Goal: Task Accomplishment & Management: Use online tool/utility

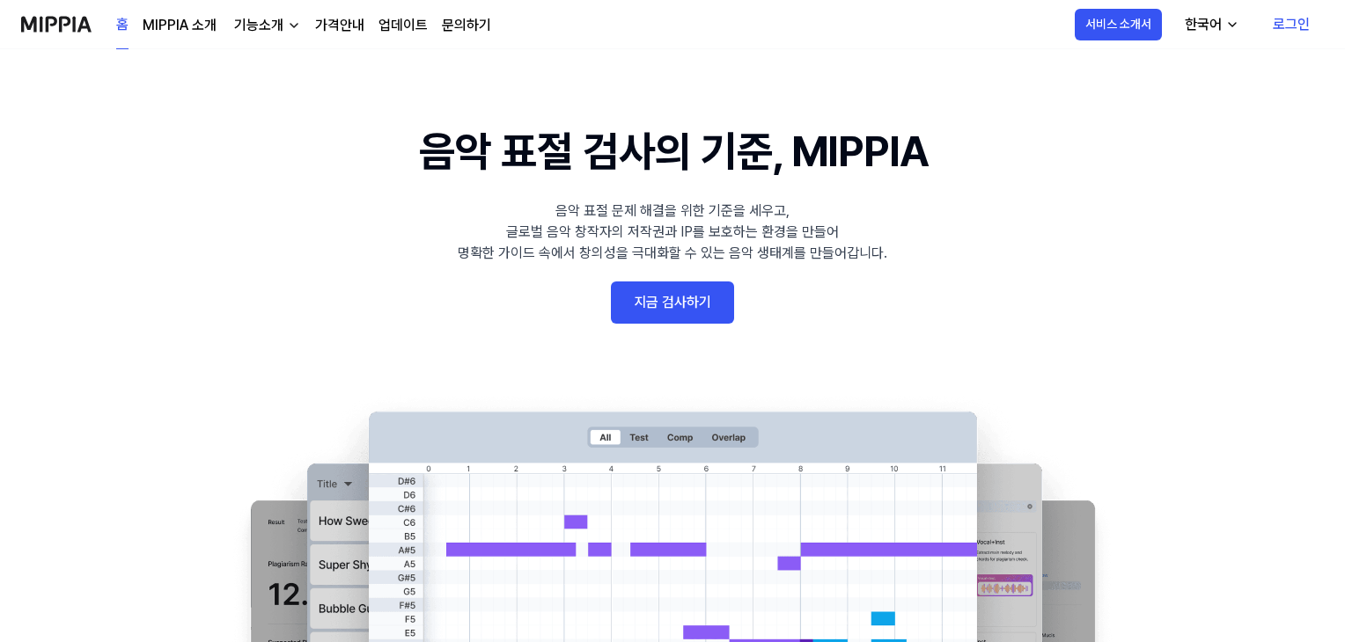
click at [1051, 29] on link "로그인" at bounding box center [1290, 24] width 65 height 49
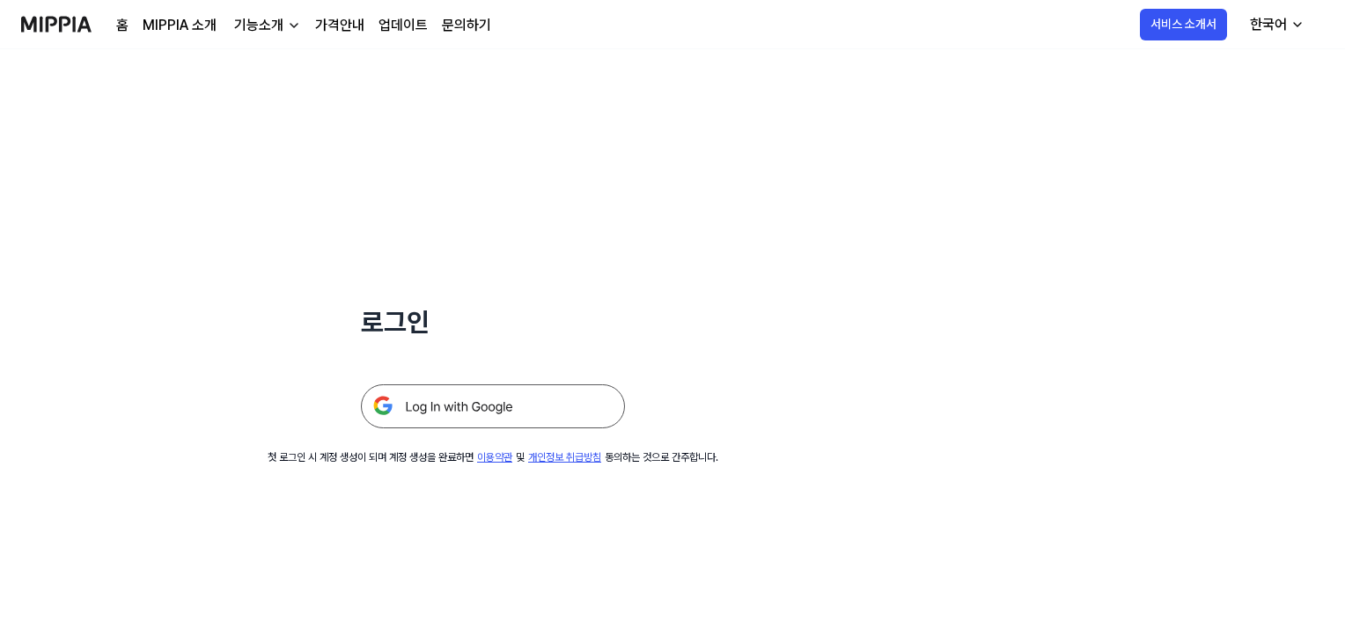
click at [539, 399] on img at bounding box center [493, 407] width 264 height 44
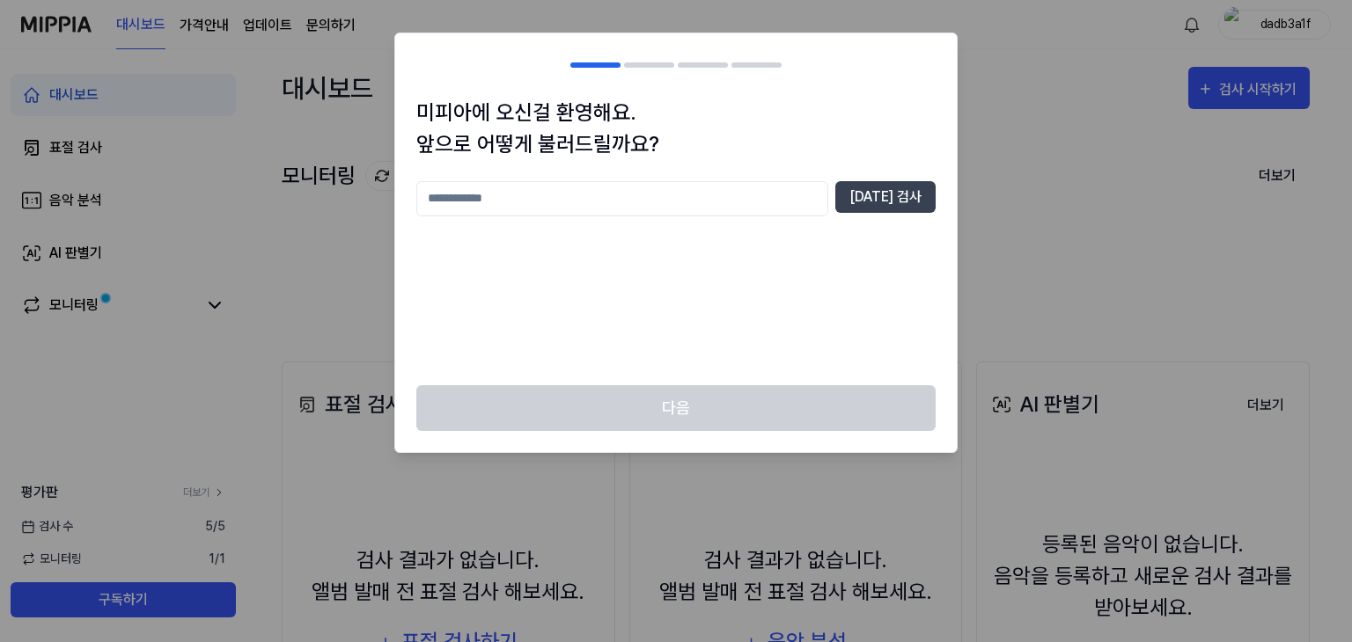
click at [576, 199] on input "text" at bounding box center [622, 198] width 412 height 35
type input "*"
type input "****"
click at [890, 203] on button "[DATE] 검사" at bounding box center [885, 197] width 100 height 32
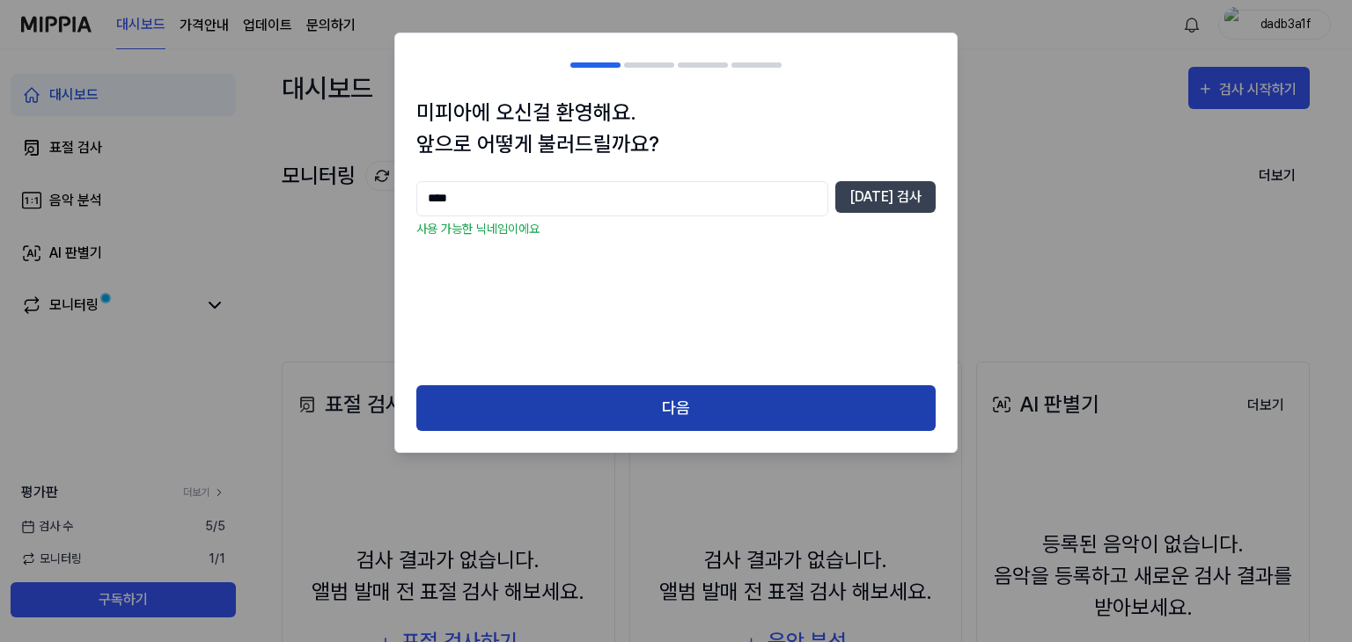
click at [694, 392] on button "다음" at bounding box center [675, 408] width 519 height 47
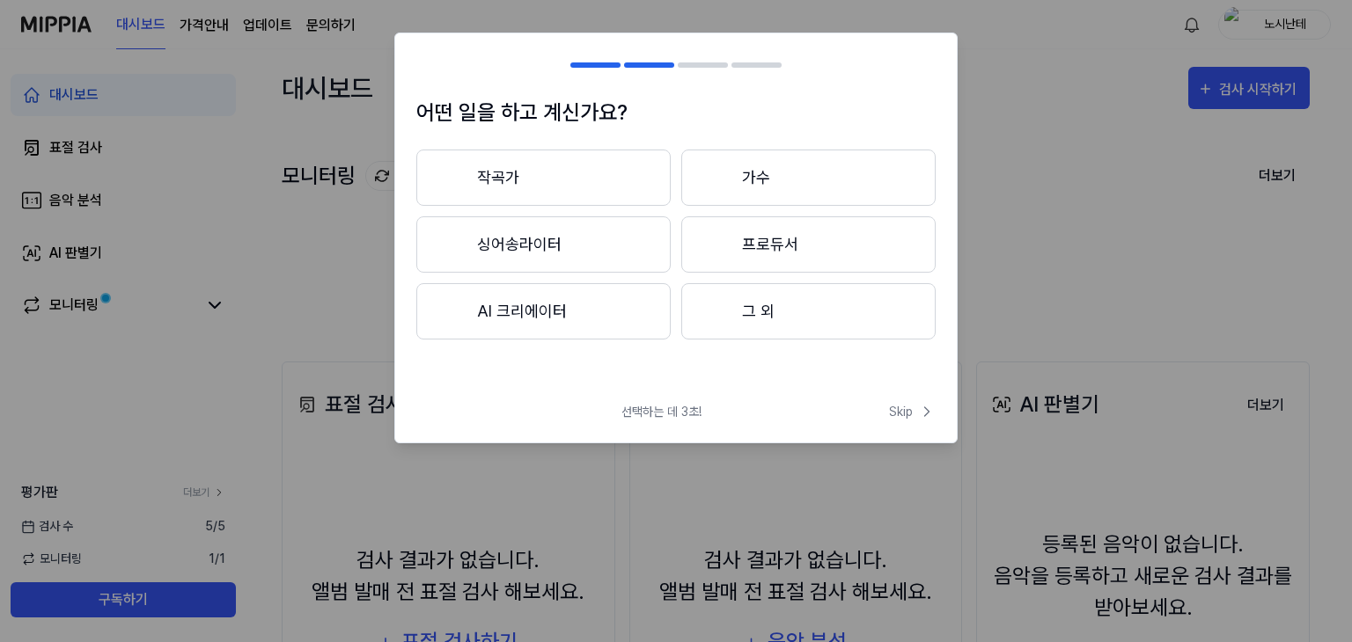
click at [770, 313] on button "그 외" at bounding box center [808, 311] width 254 height 56
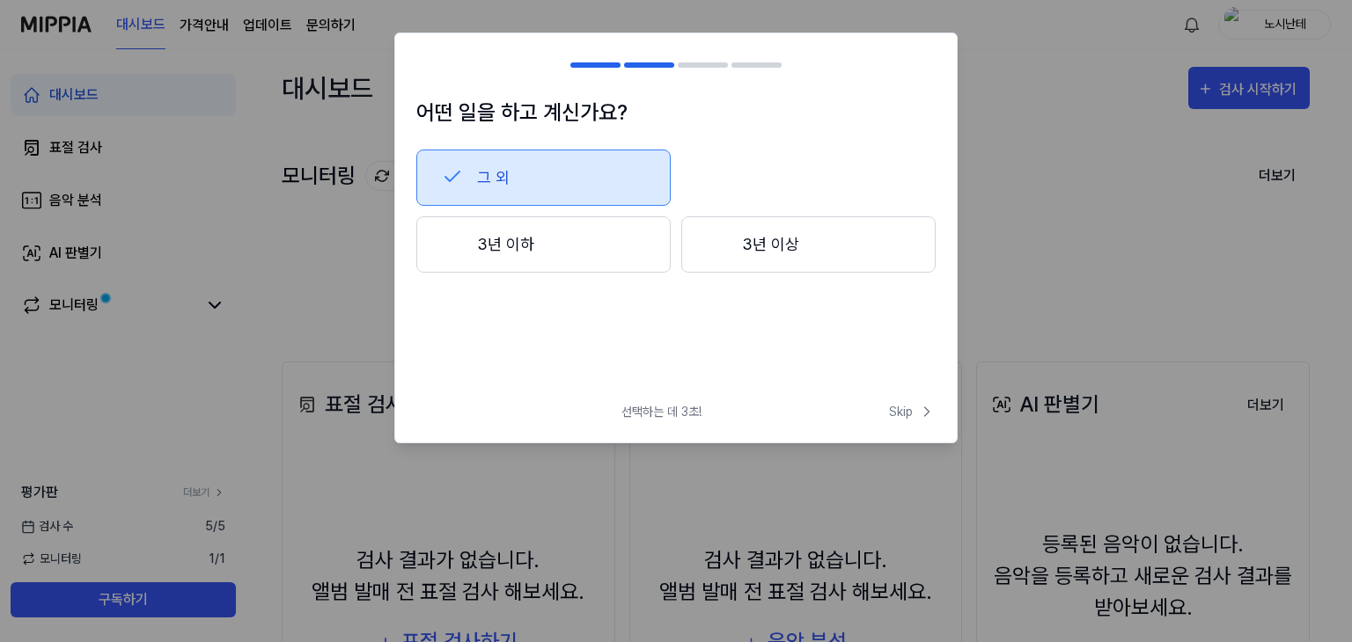
click at [780, 247] on button "3년 이상" at bounding box center [808, 244] width 254 height 56
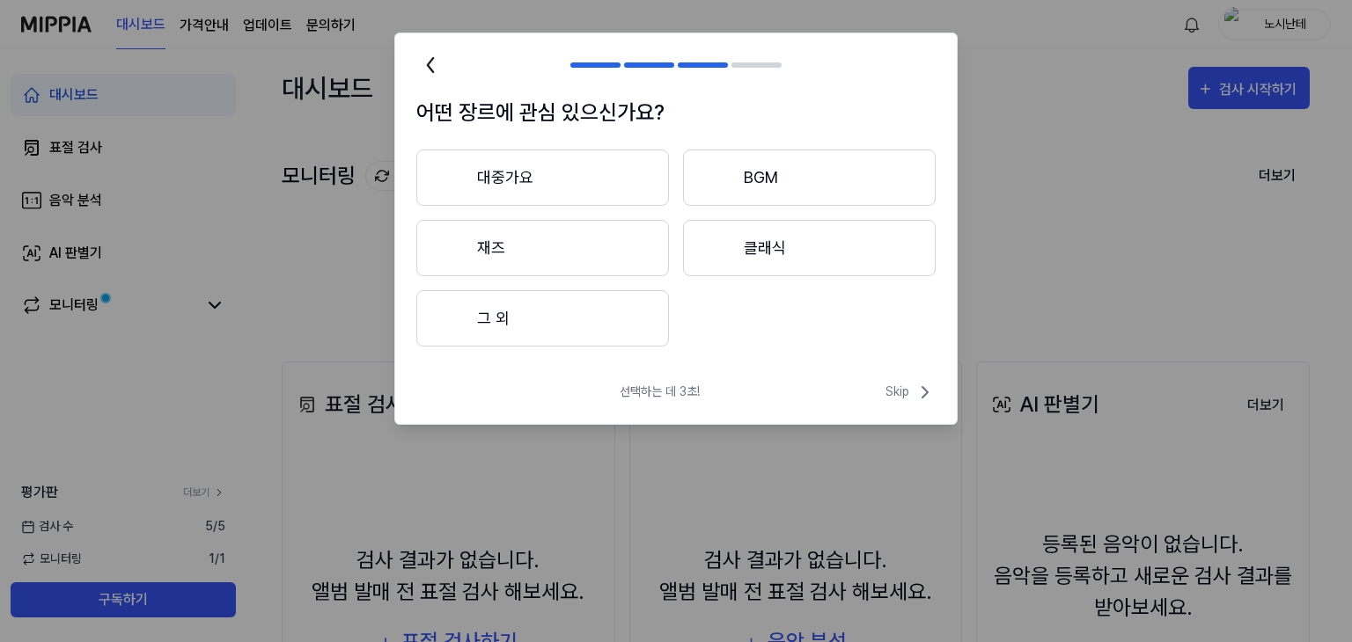
click at [574, 325] on button "그 외" at bounding box center [542, 318] width 253 height 56
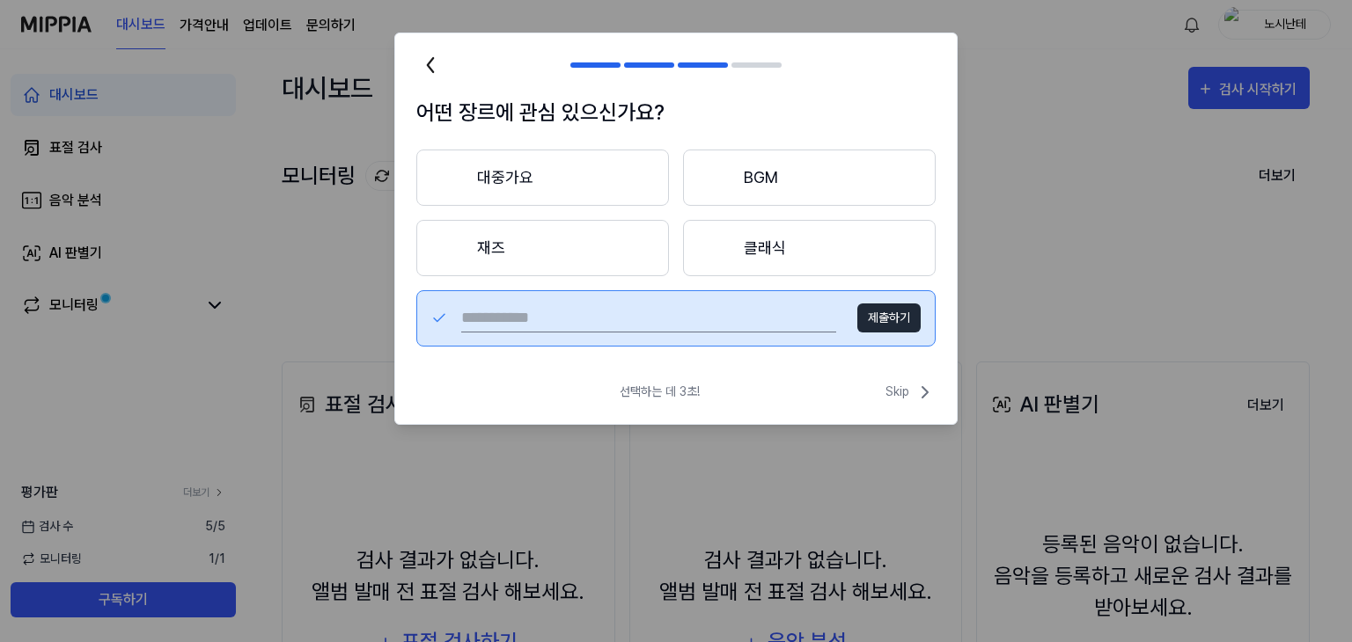
click at [544, 180] on button "대중가요" at bounding box center [542, 178] width 253 height 56
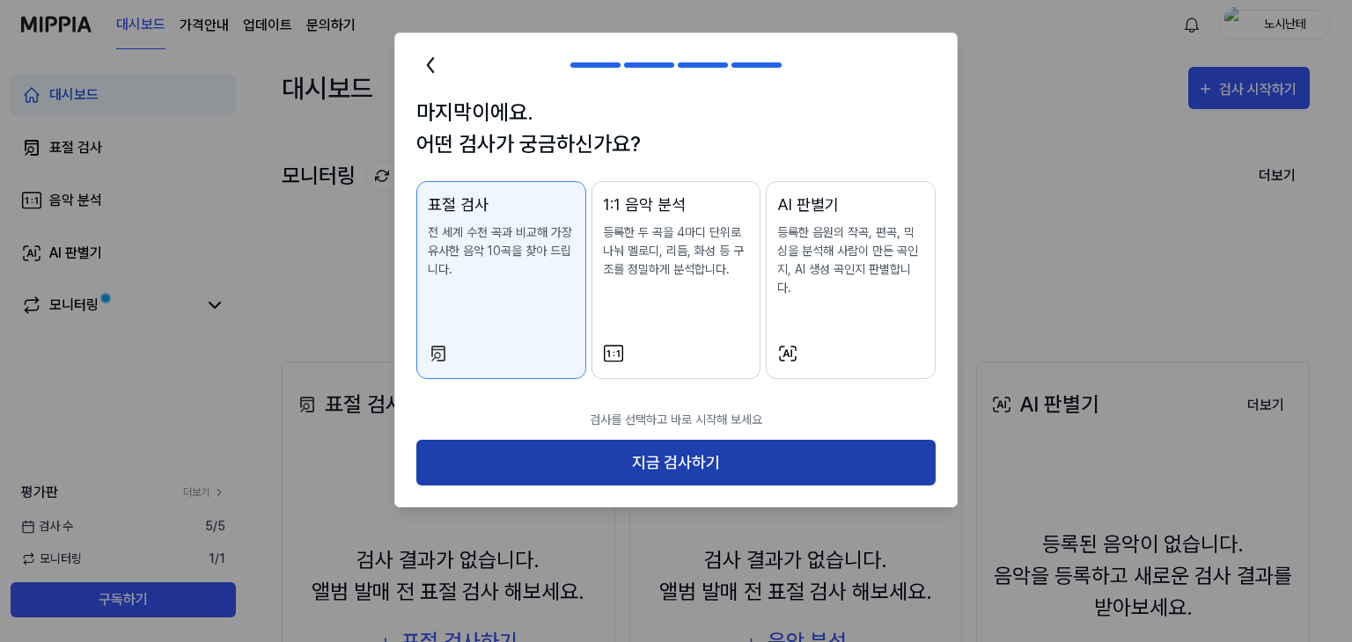
click at [619, 446] on button "지금 검사하기" at bounding box center [675, 463] width 519 height 47
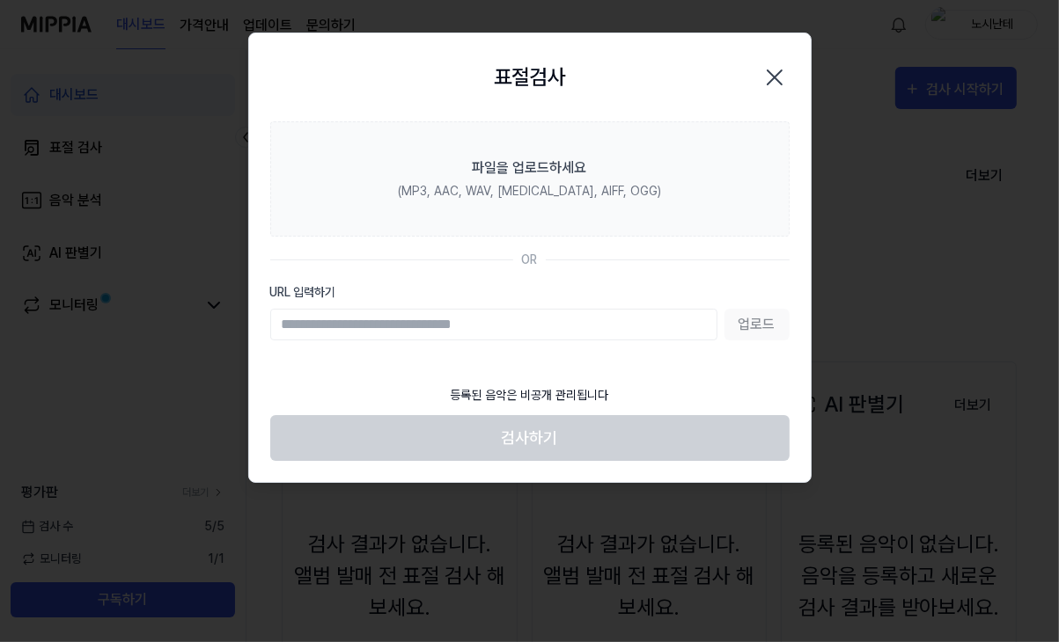
click at [425, 319] on input "URL 입력하기" at bounding box center [493, 325] width 447 height 32
click at [380, 441] on footer "등록된 음악은 비공개 관리됩니다 검사하기" at bounding box center [529, 419] width 519 height 86
click at [289, 288] on label "URL 입력하기" at bounding box center [529, 292] width 519 height 18
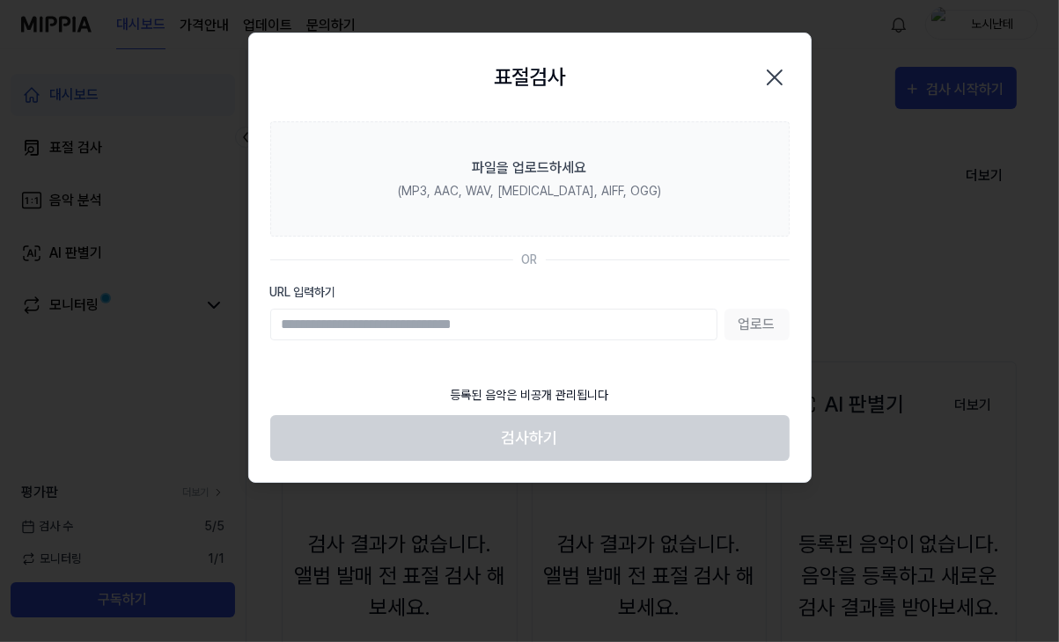
click at [289, 309] on input "URL 입력하기" at bounding box center [493, 325] width 447 height 32
click at [755, 323] on div "업로드" at bounding box center [529, 325] width 519 height 32
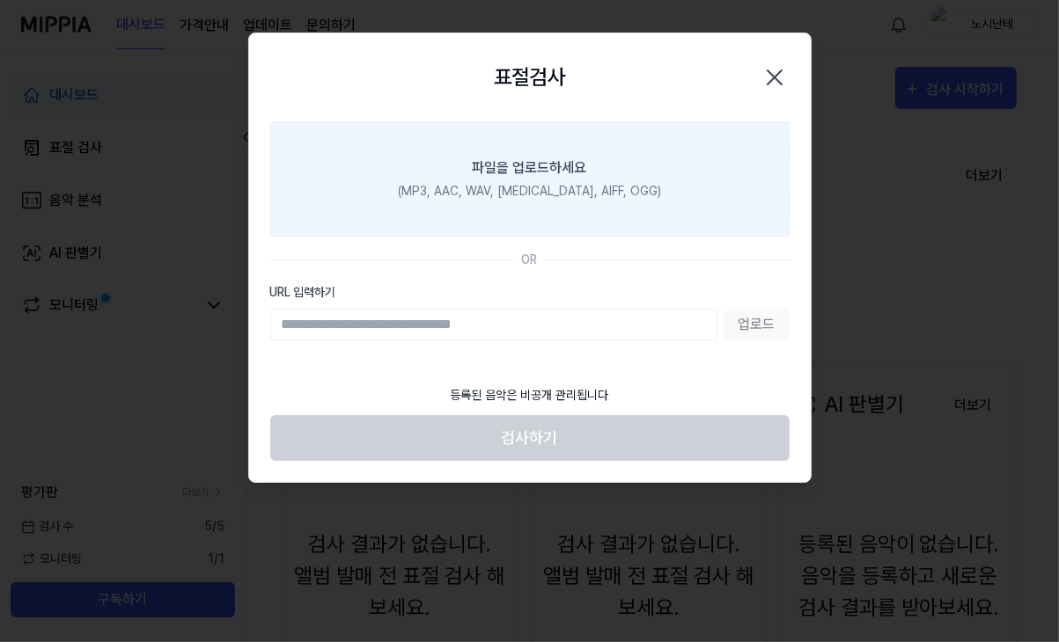
click at [524, 170] on div "파일을 업로드하세요" at bounding box center [530, 168] width 114 height 21
click at [0, 0] on input "파일을 업로드하세요 (MP3, AAC, WAV, [MEDICAL_DATA], AIFF, OGG)" at bounding box center [0, 0] width 0 height 0
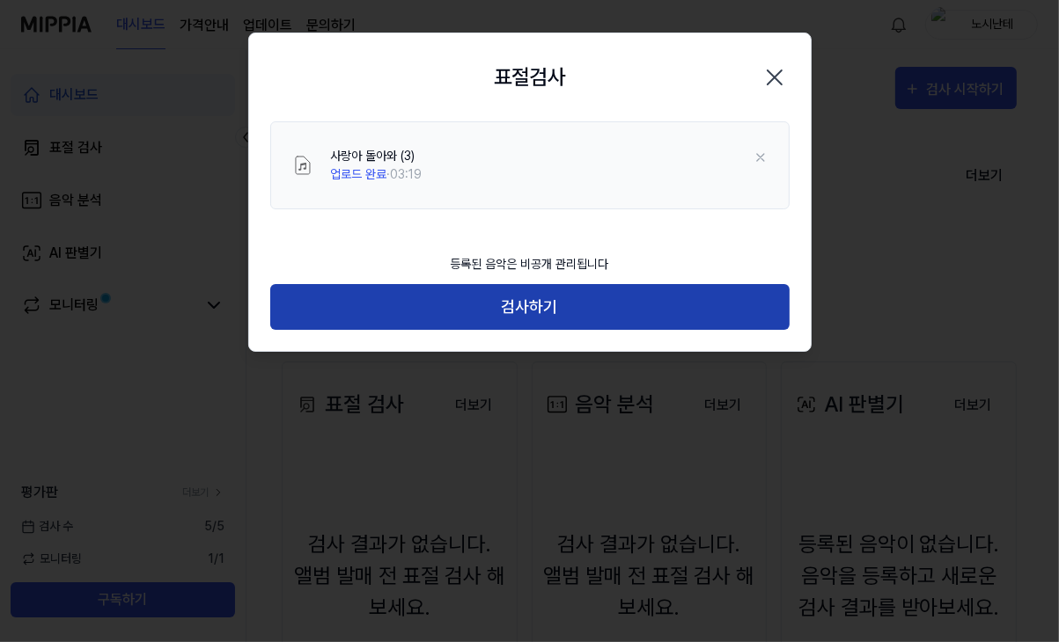
click at [490, 318] on button "검사하기" at bounding box center [529, 307] width 519 height 47
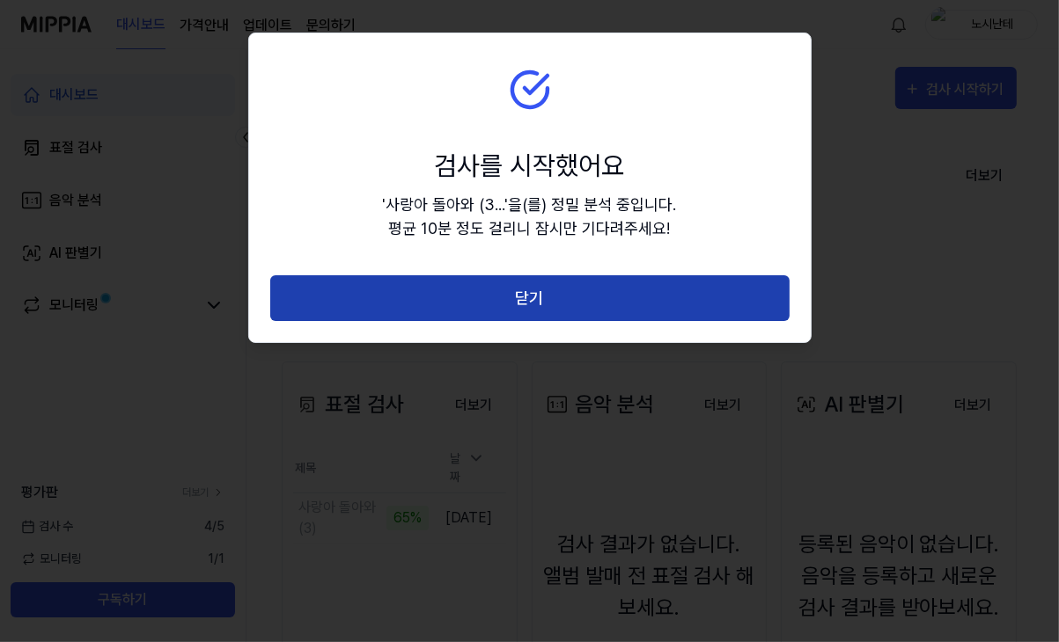
click at [361, 297] on button "닫기" at bounding box center [529, 298] width 519 height 47
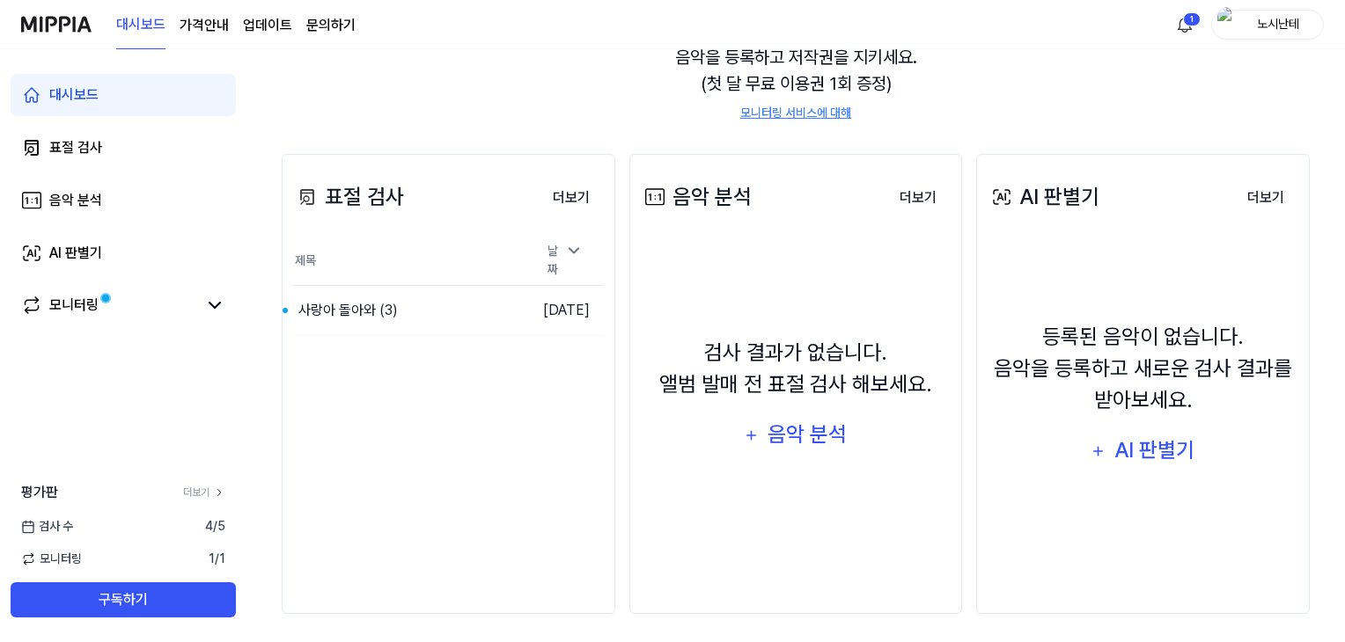
scroll to position [215, 0]
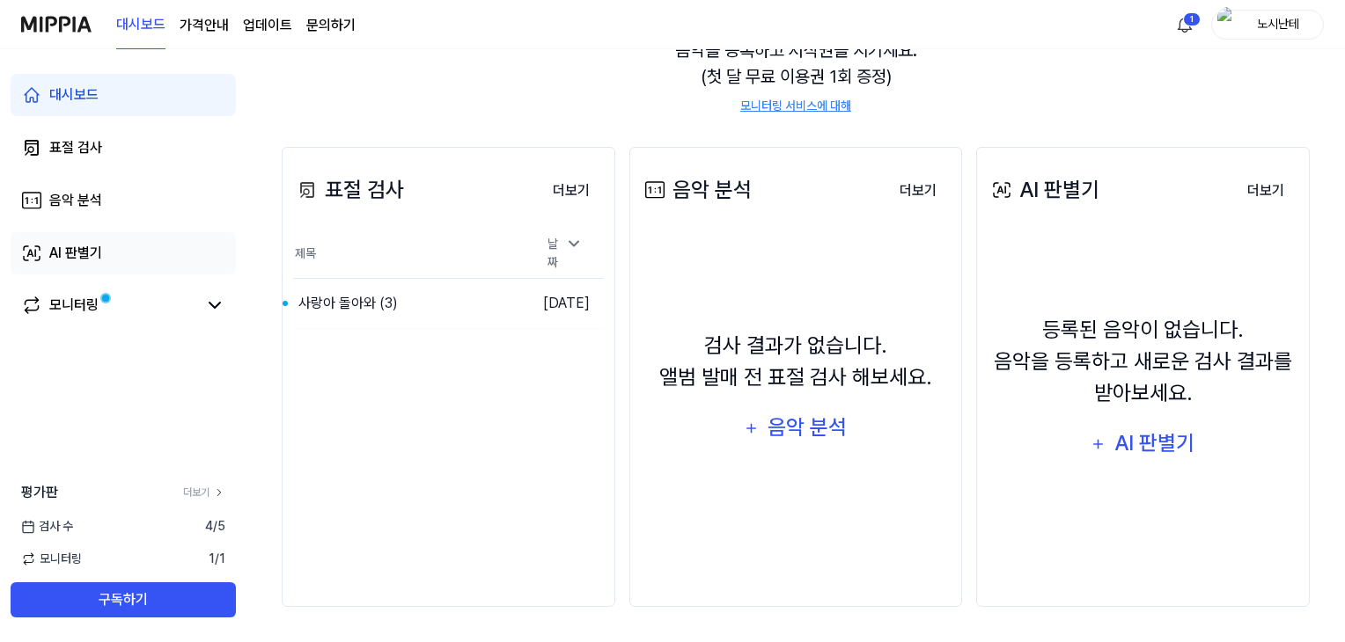
click at [99, 253] on div "AI 판별기" at bounding box center [75, 253] width 53 height 21
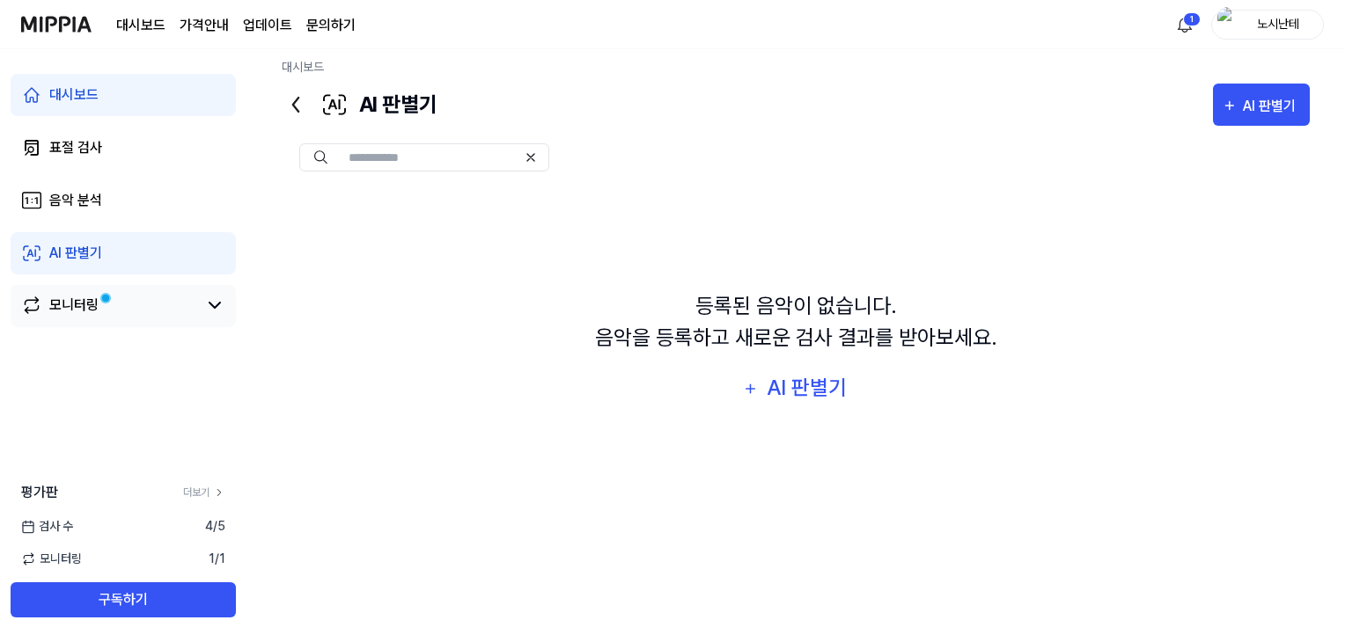
scroll to position [11, 0]
click at [1271, 118] on button "AI 판별기" at bounding box center [1261, 105] width 97 height 42
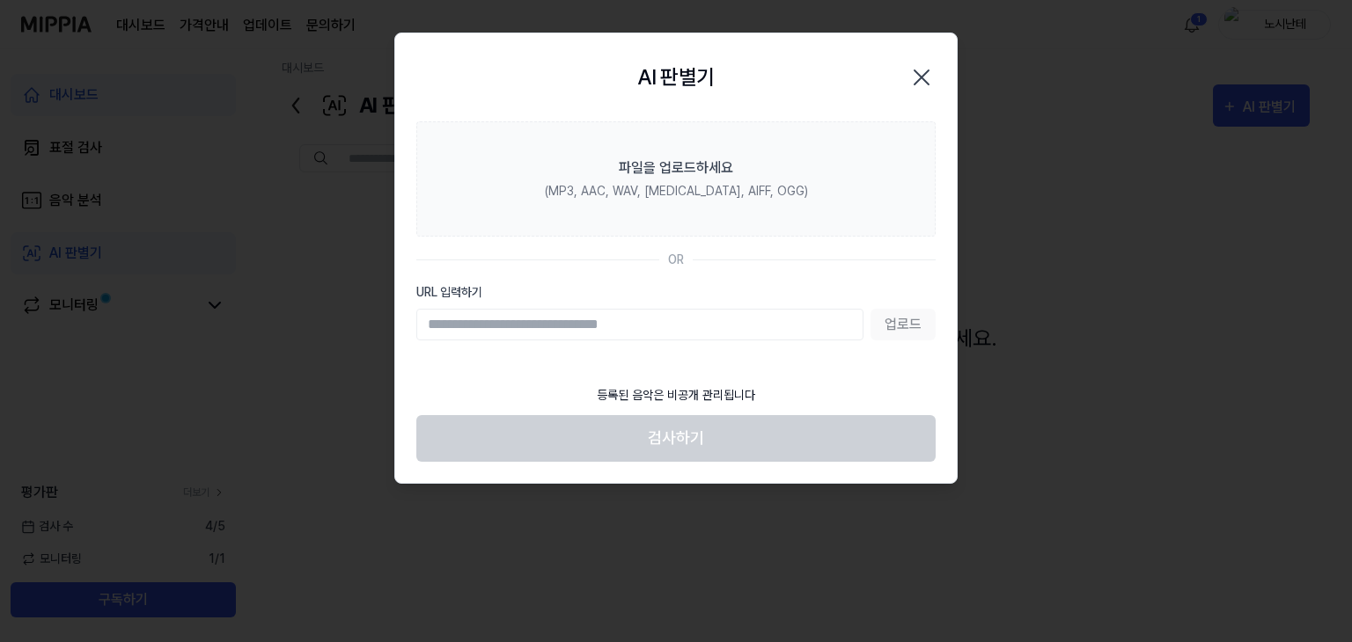
click at [925, 71] on icon "button" at bounding box center [921, 77] width 28 height 28
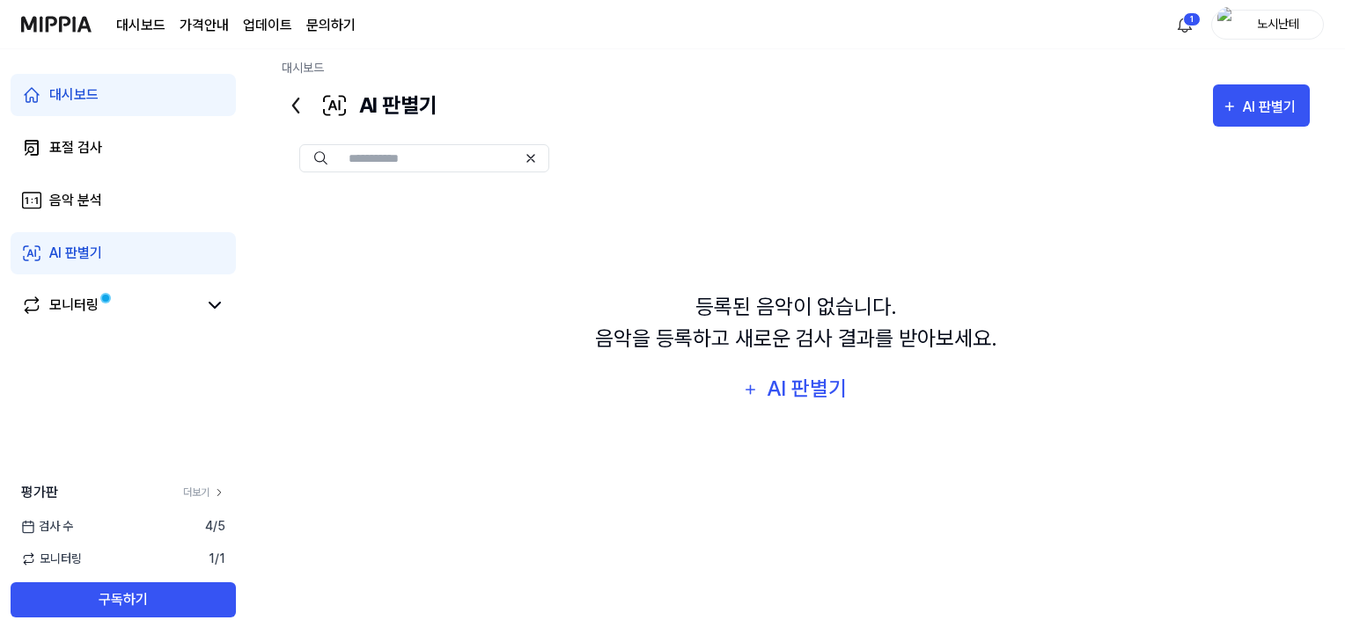
click at [92, 253] on div "AI 판별기" at bounding box center [75, 253] width 53 height 21
click at [817, 395] on div "AI 판별기" at bounding box center [807, 388] width 84 height 33
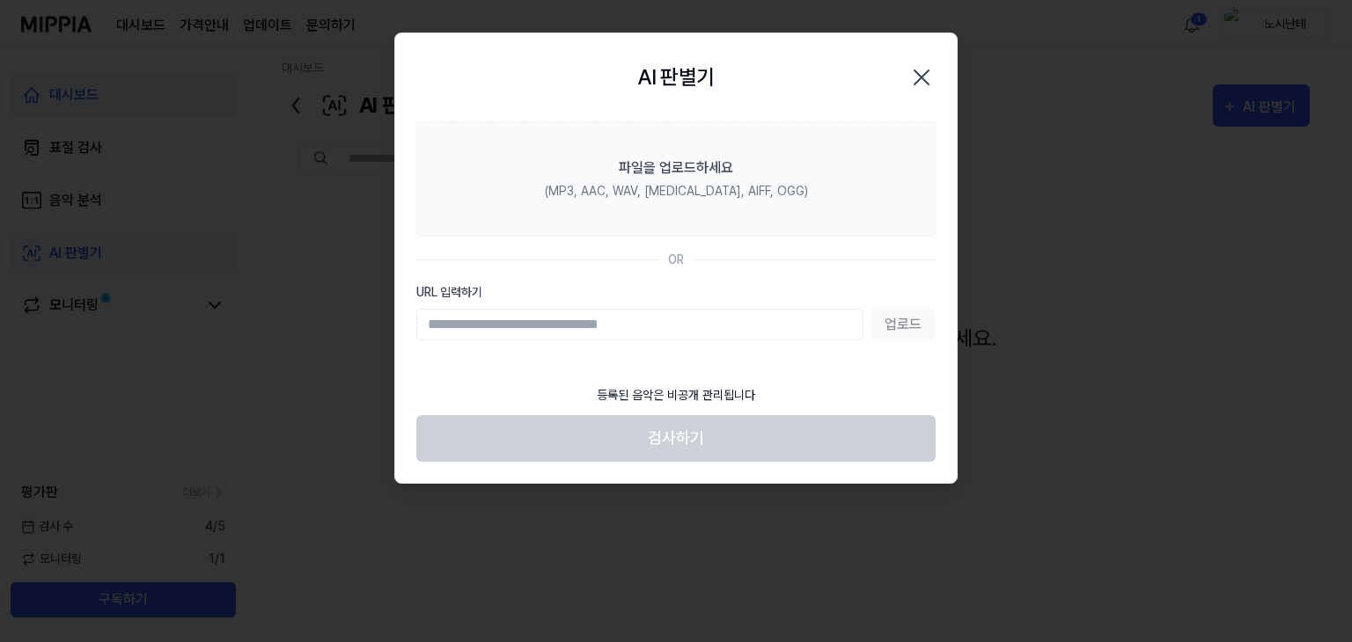
click at [932, 85] on icon "button" at bounding box center [921, 77] width 28 height 28
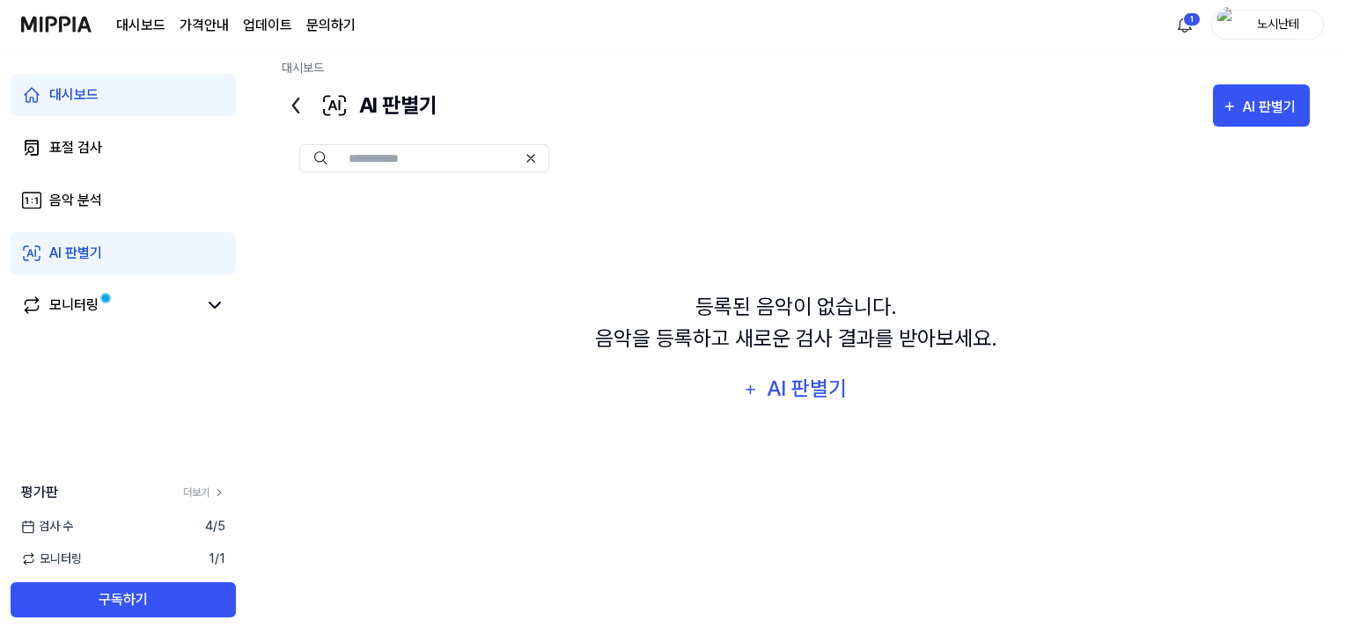
scroll to position [215, 0]
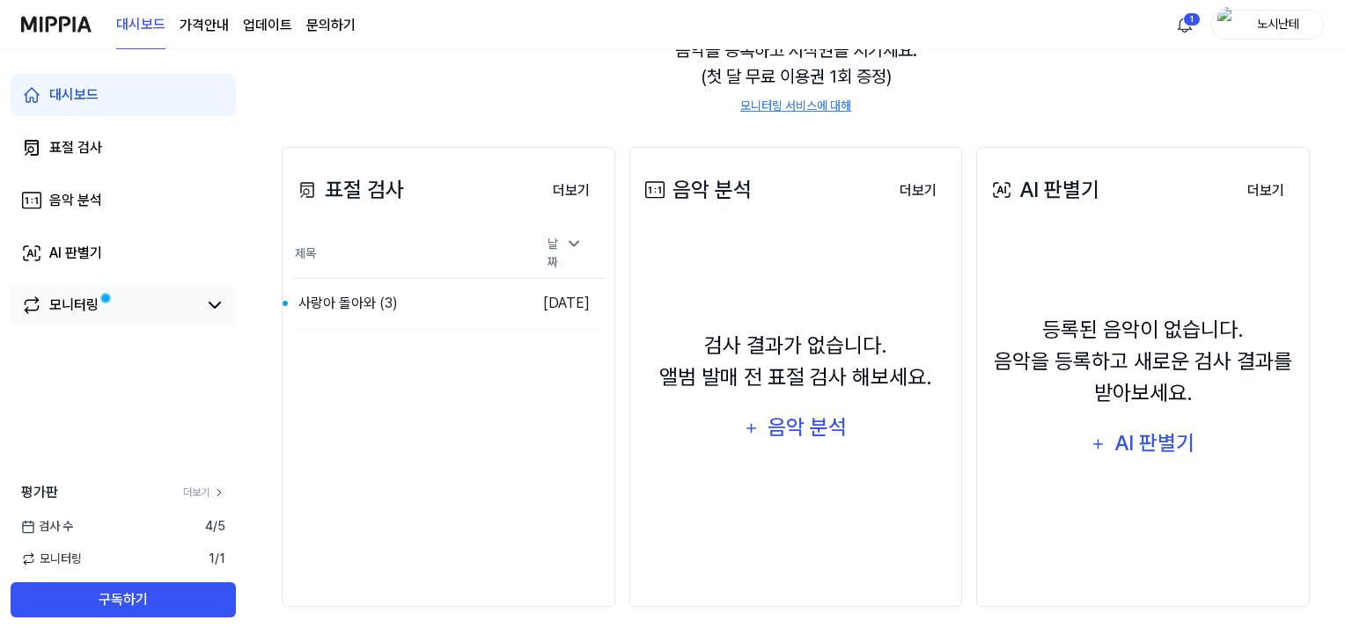
click at [89, 297] on div "모니터링" at bounding box center [73, 305] width 49 height 21
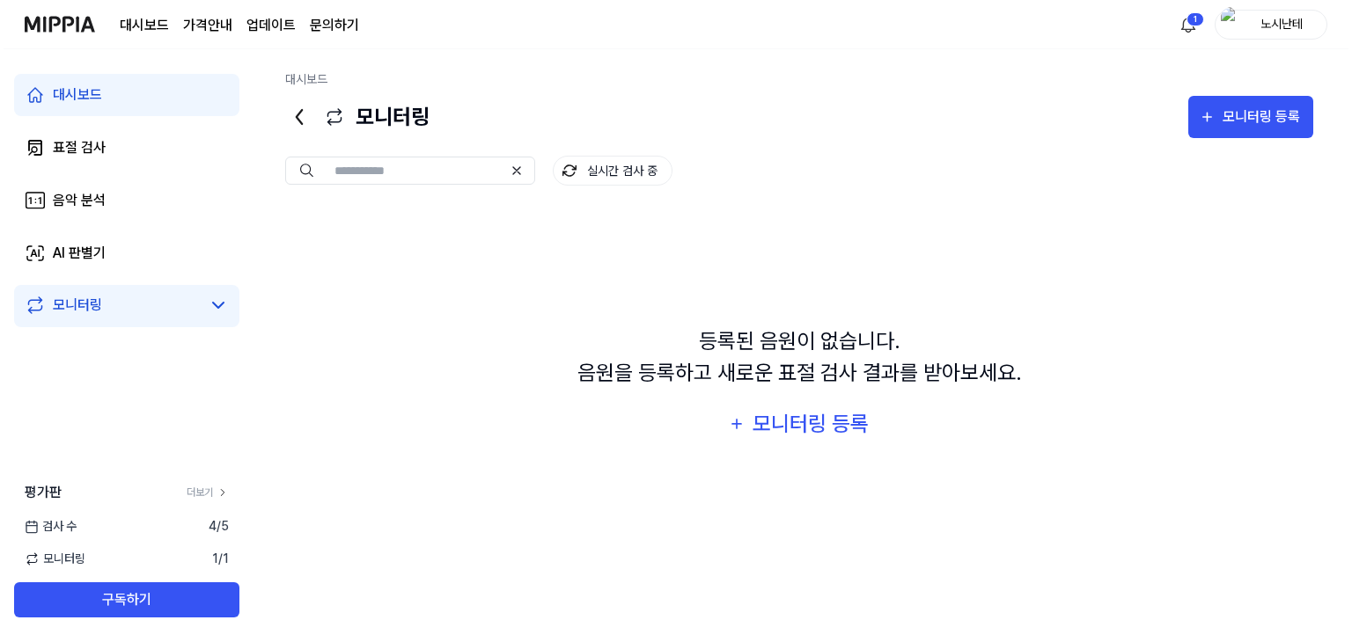
scroll to position [0, 0]
click at [81, 258] on div "AI 판별기" at bounding box center [75, 253] width 53 height 21
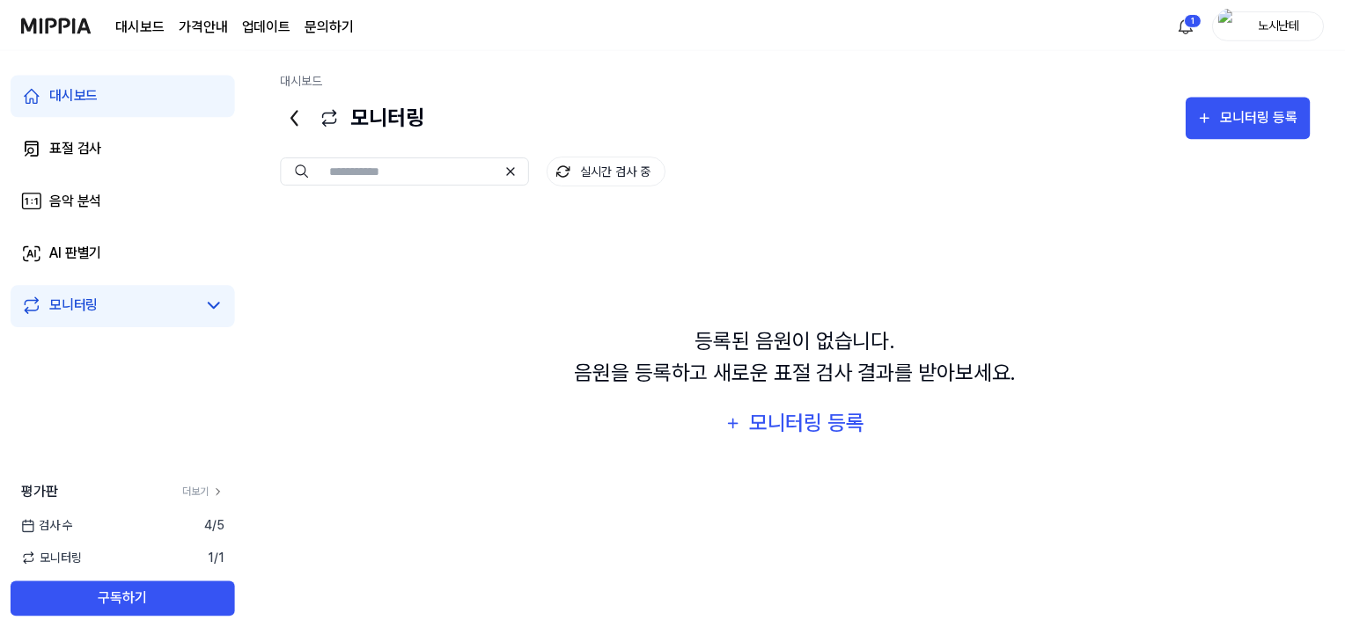
scroll to position [215, 0]
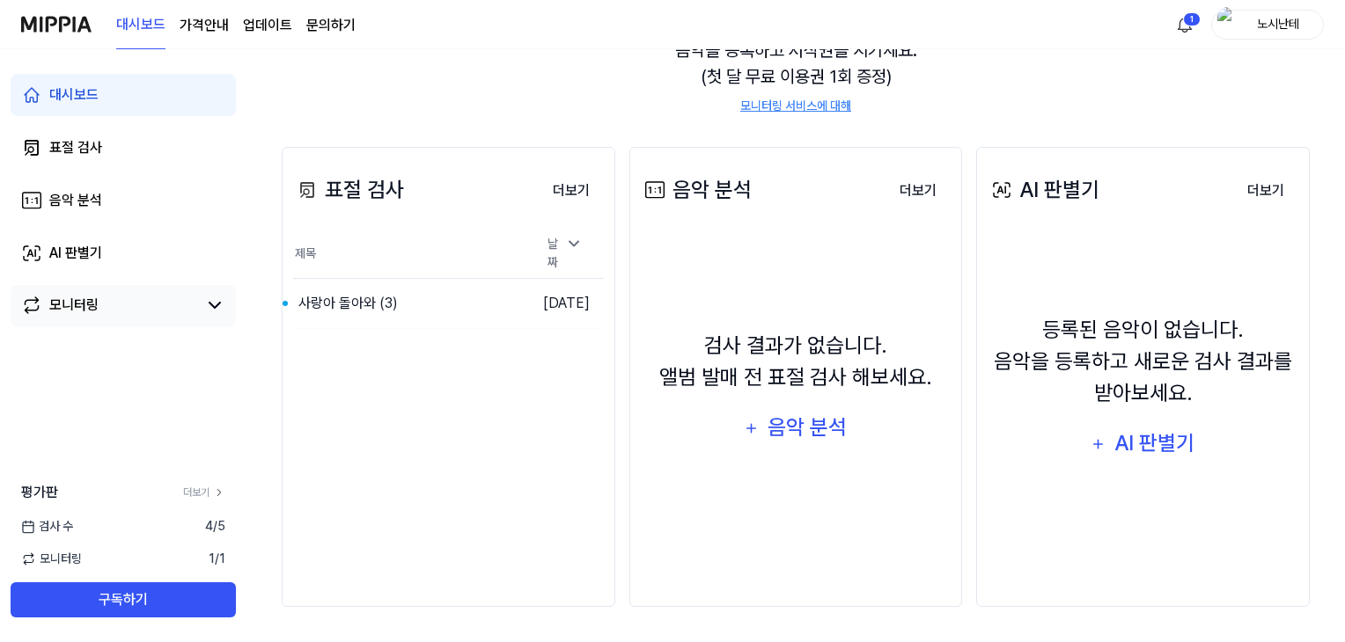
click at [71, 300] on div "모니터링" at bounding box center [73, 305] width 49 height 21
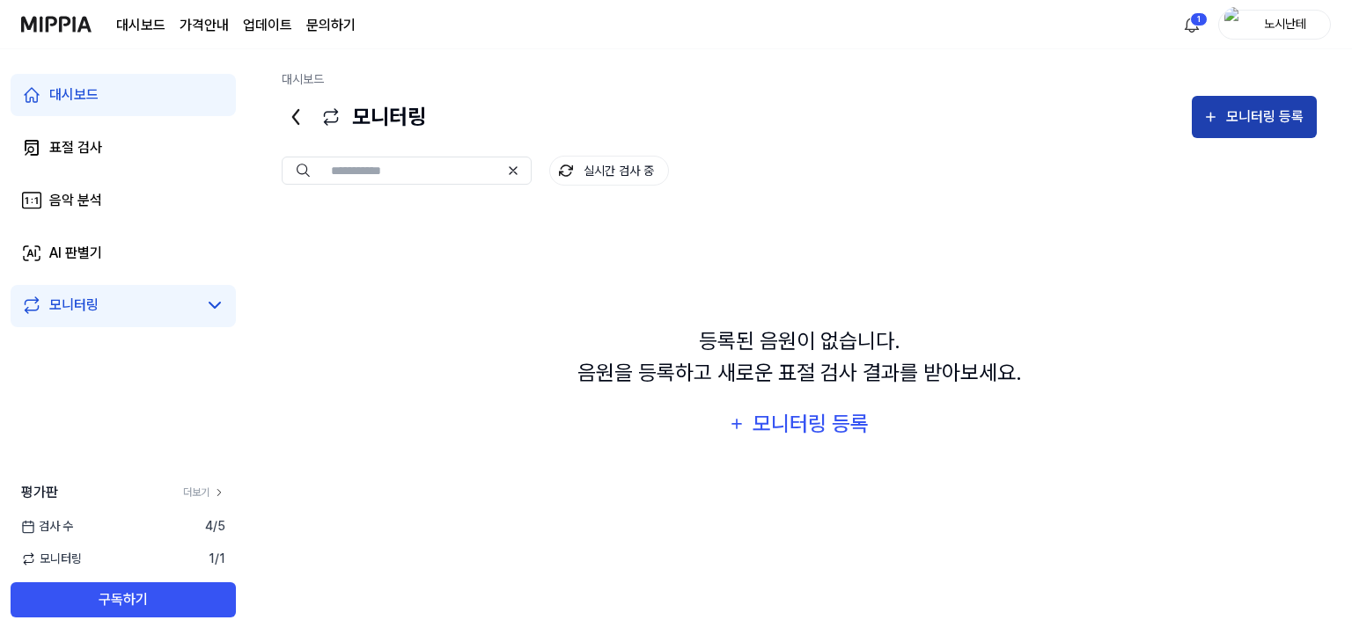
click at [1249, 129] on button "모니터링 등록" at bounding box center [1253, 117] width 125 height 42
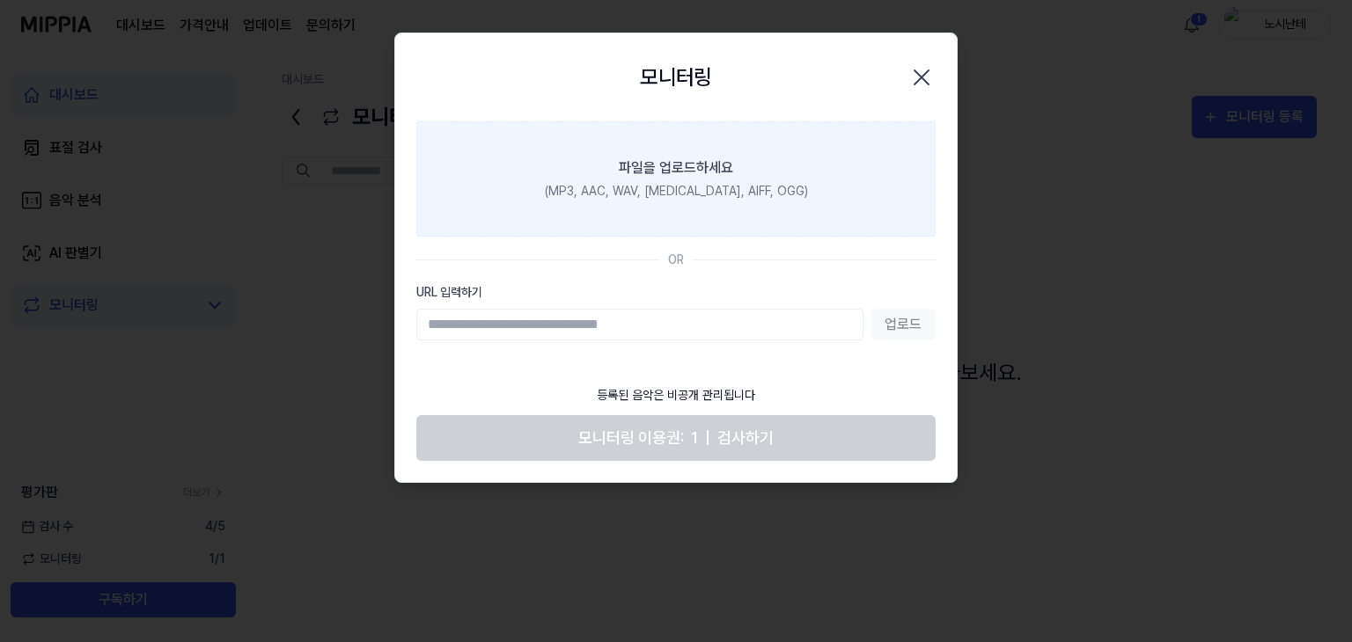
click at [671, 167] on div "파일을 업로드하세요" at bounding box center [676, 168] width 114 height 21
click at [0, 0] on input "파일을 업로드하세요 (MP3, AAC, WAV, [MEDICAL_DATA], AIFF, OGG)" at bounding box center [0, 0] width 0 height 0
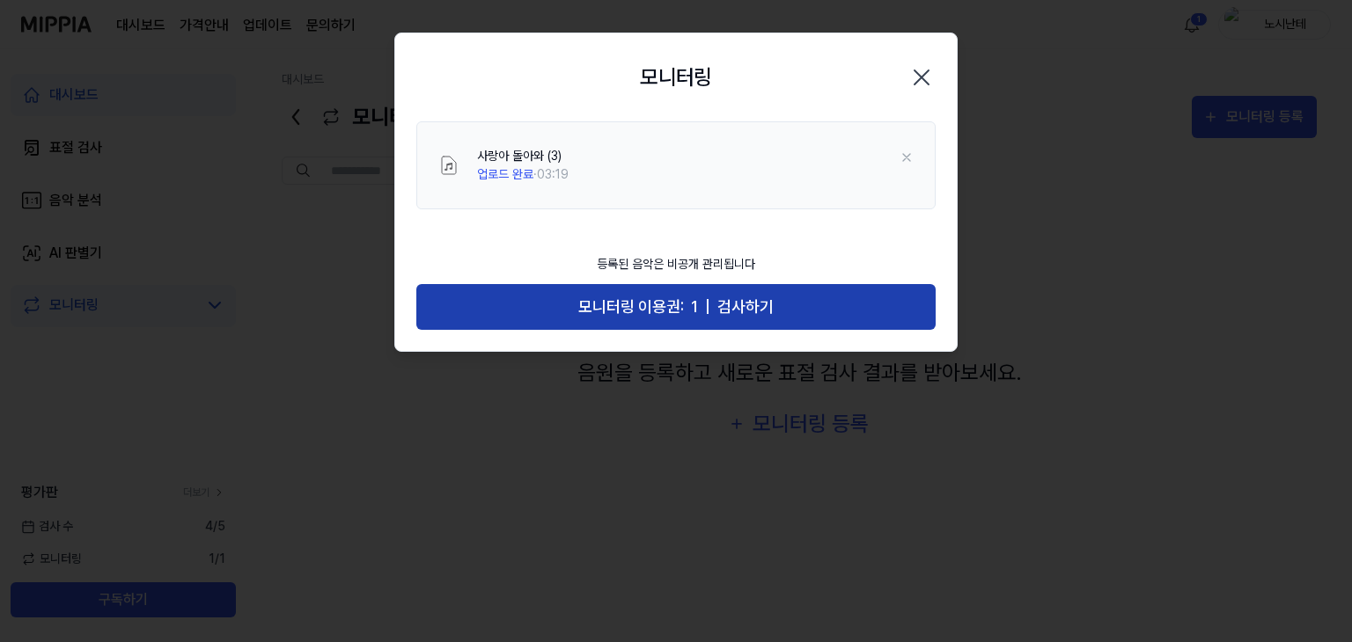
click at [722, 302] on span "검사하기" at bounding box center [745, 308] width 56 height 26
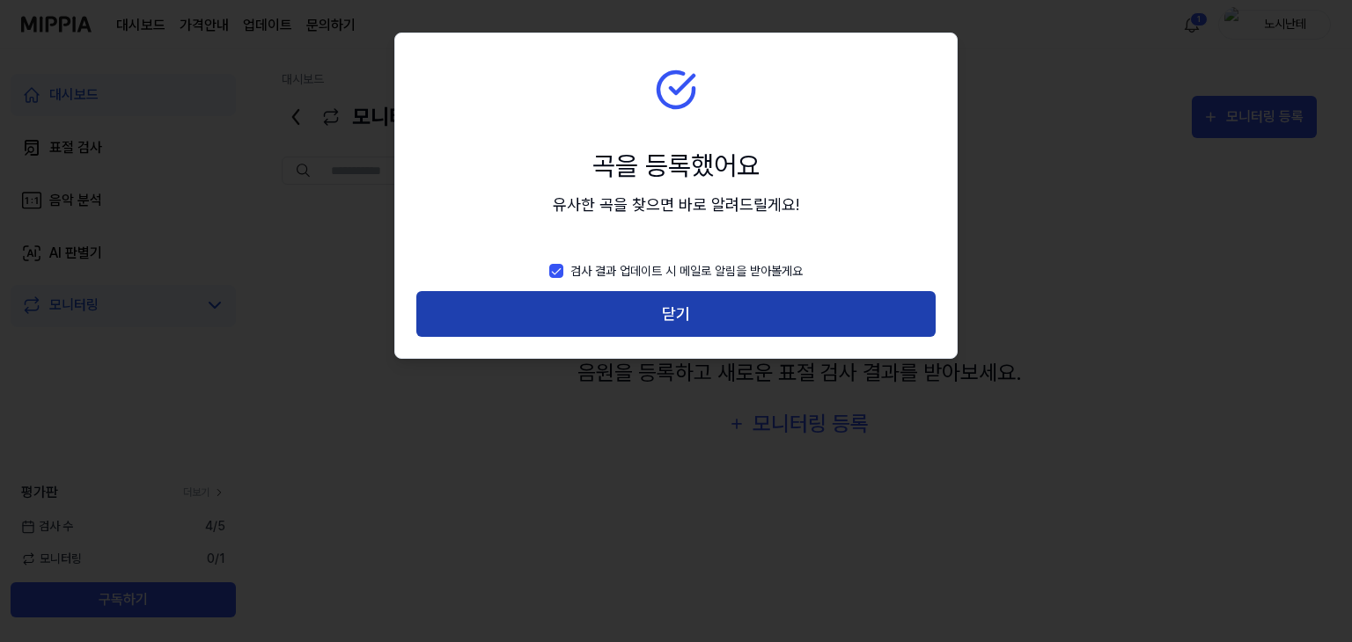
click at [678, 316] on button "닫기" at bounding box center [675, 314] width 519 height 47
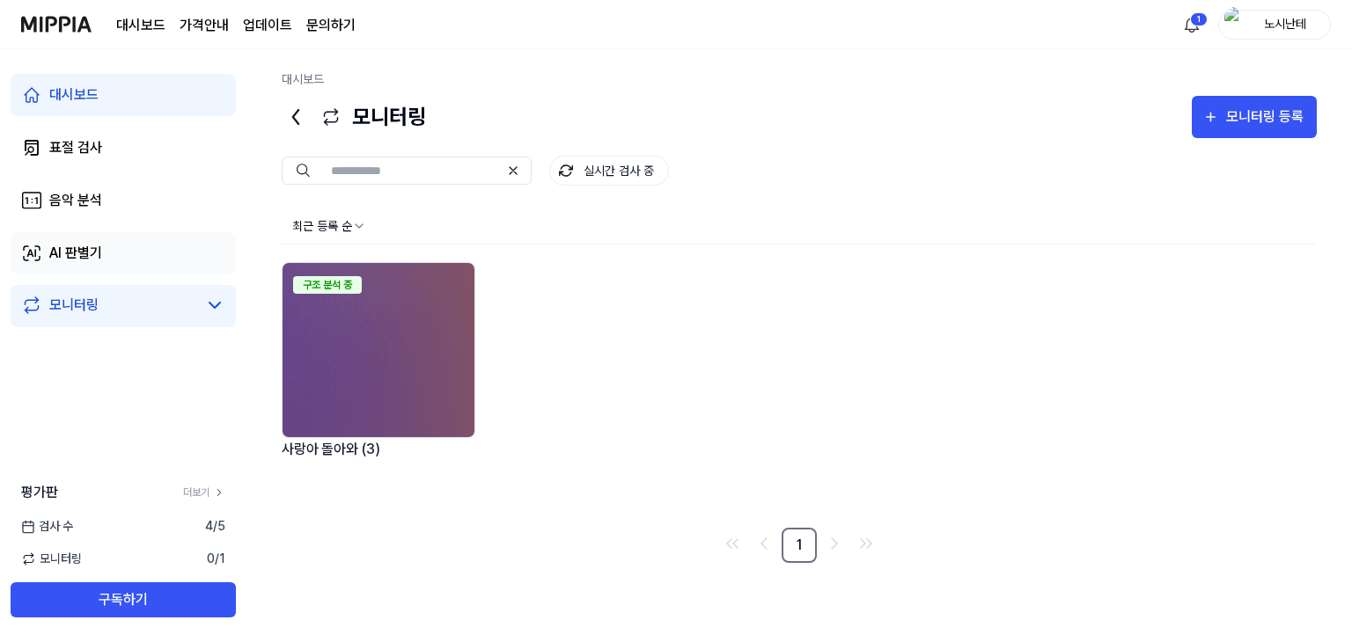
click at [130, 263] on link "AI 판별기" at bounding box center [123, 253] width 225 height 42
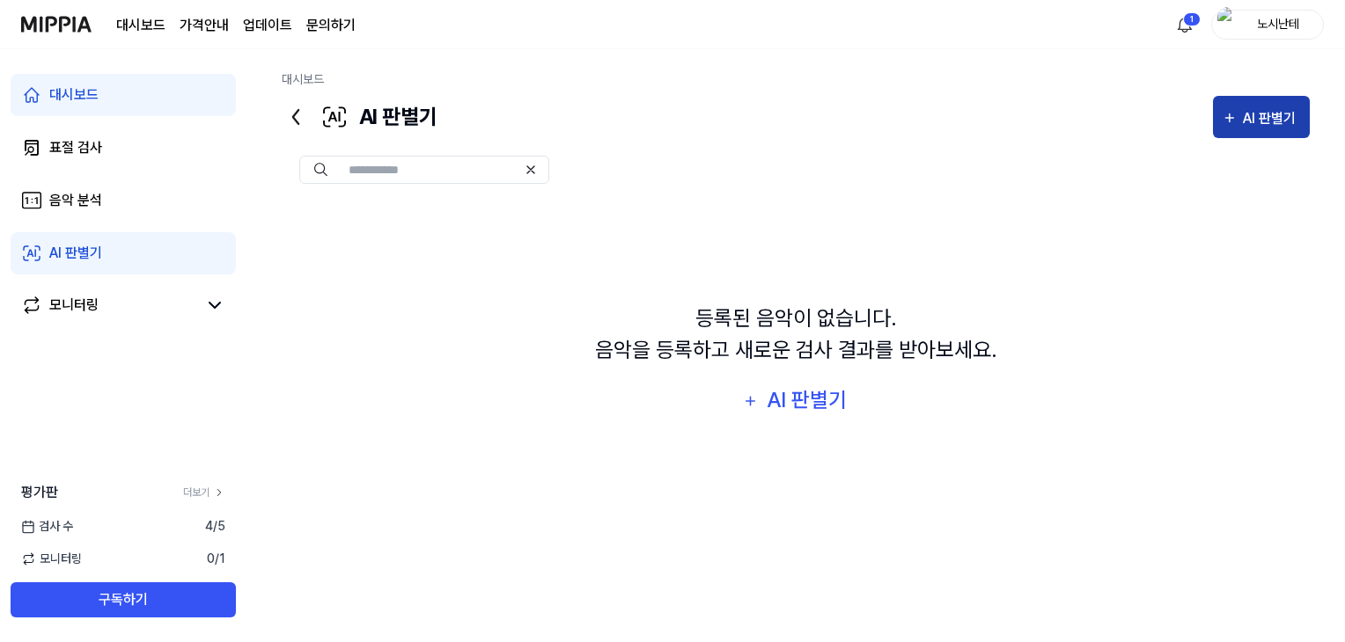
click at [1271, 121] on div "AI 판별기" at bounding box center [1271, 118] width 58 height 23
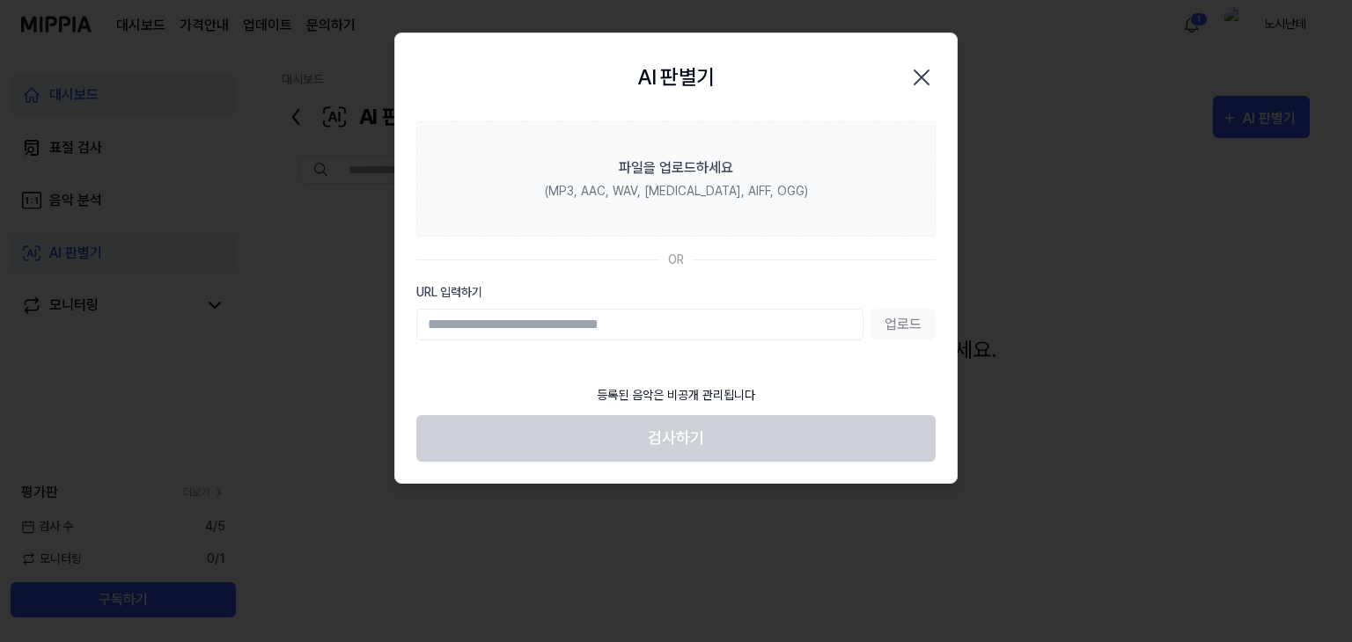
click at [914, 67] on icon "button" at bounding box center [921, 77] width 28 height 28
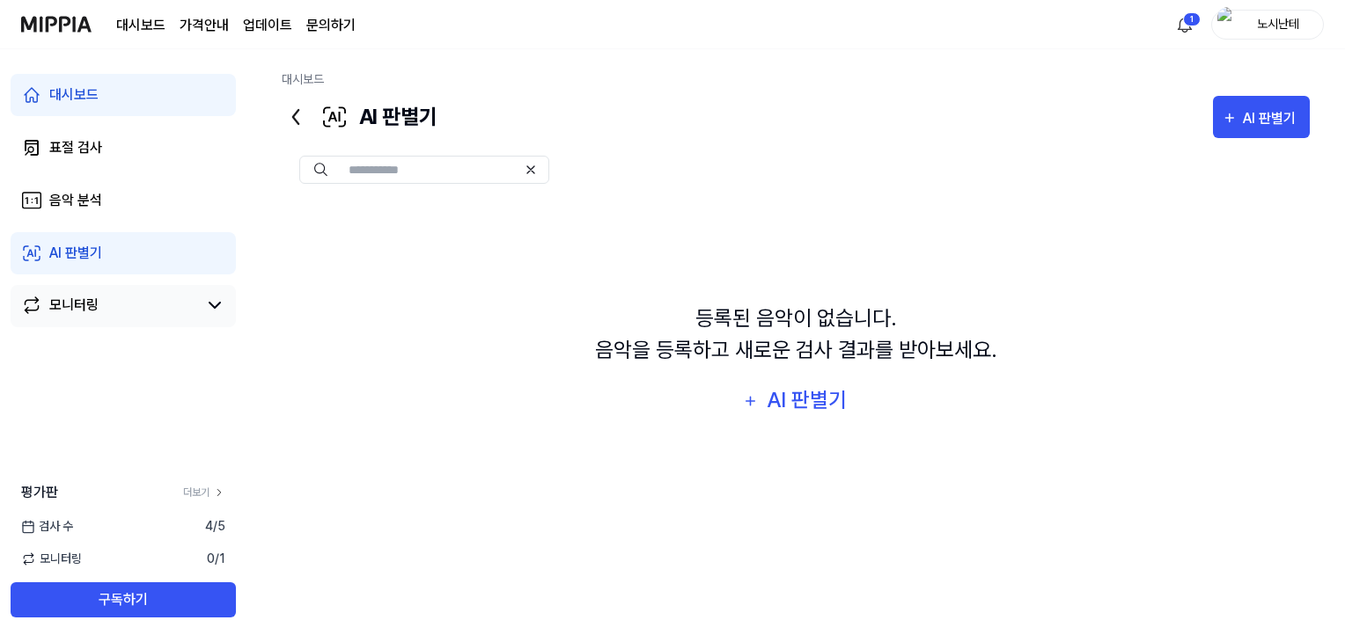
click at [88, 307] on div "모니터링" at bounding box center [73, 305] width 49 height 21
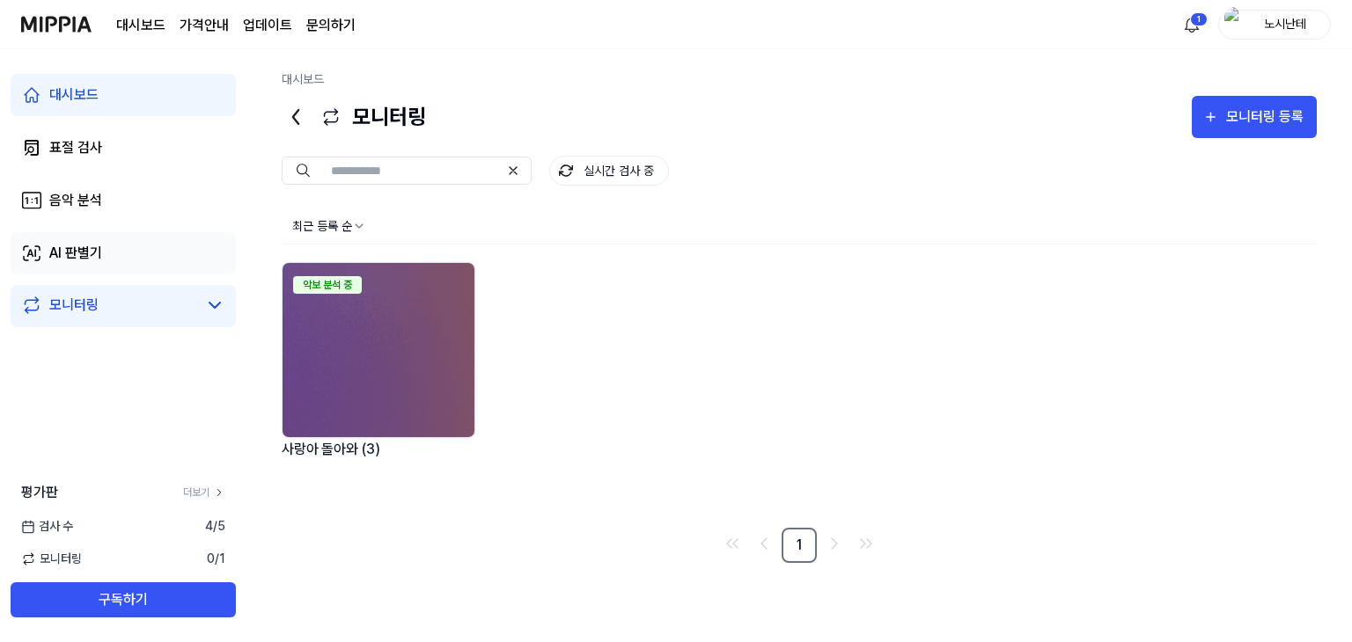
click at [67, 259] on div "AI 판별기" at bounding box center [75, 253] width 53 height 21
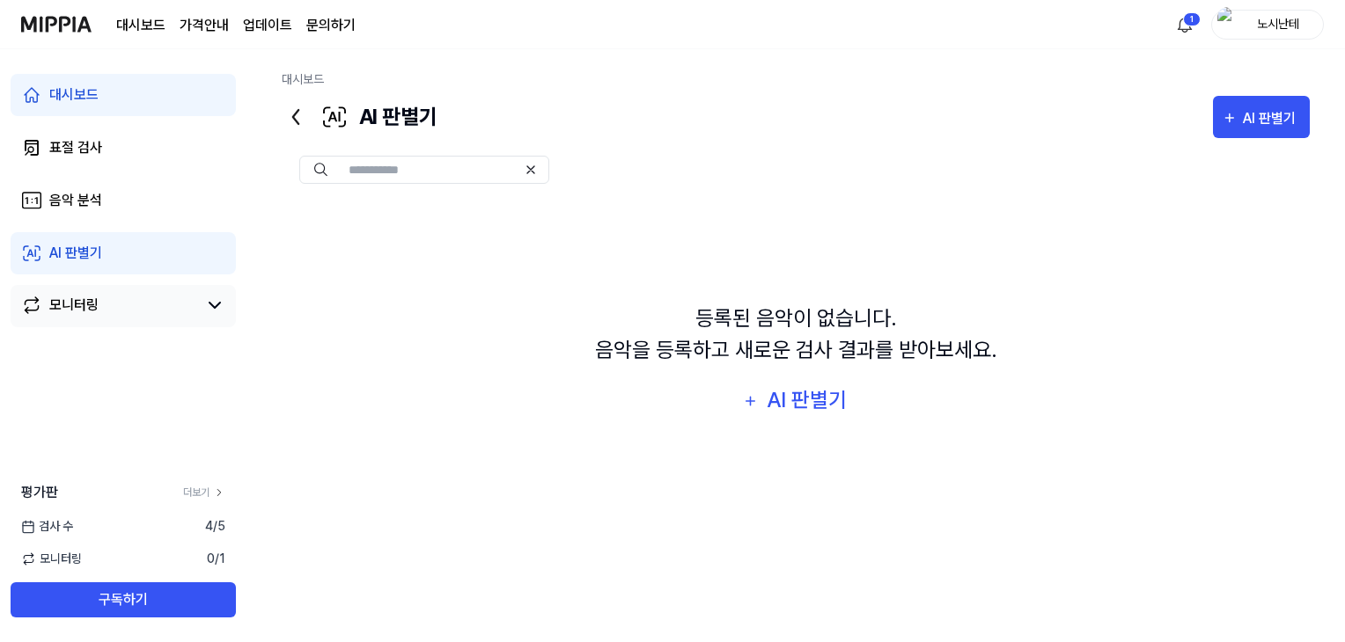
click at [130, 301] on link "모니터링" at bounding box center [109, 305] width 176 height 21
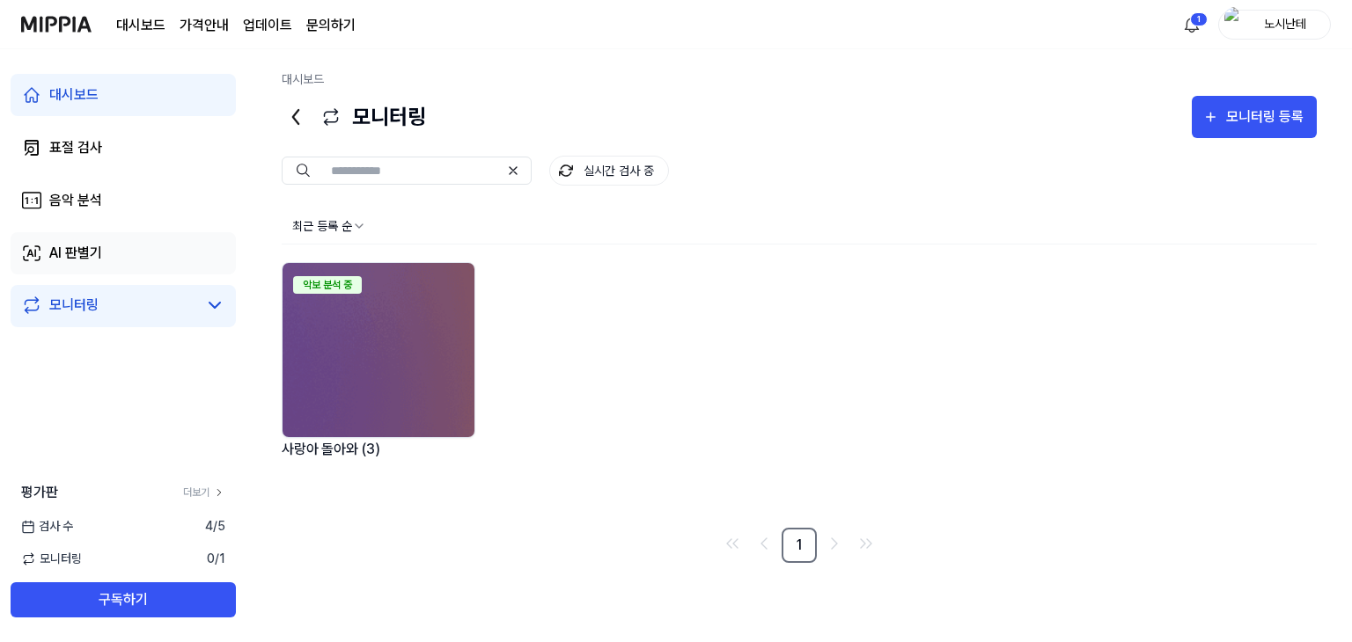
click at [113, 252] on link "AI 판별기" at bounding box center [123, 253] width 225 height 42
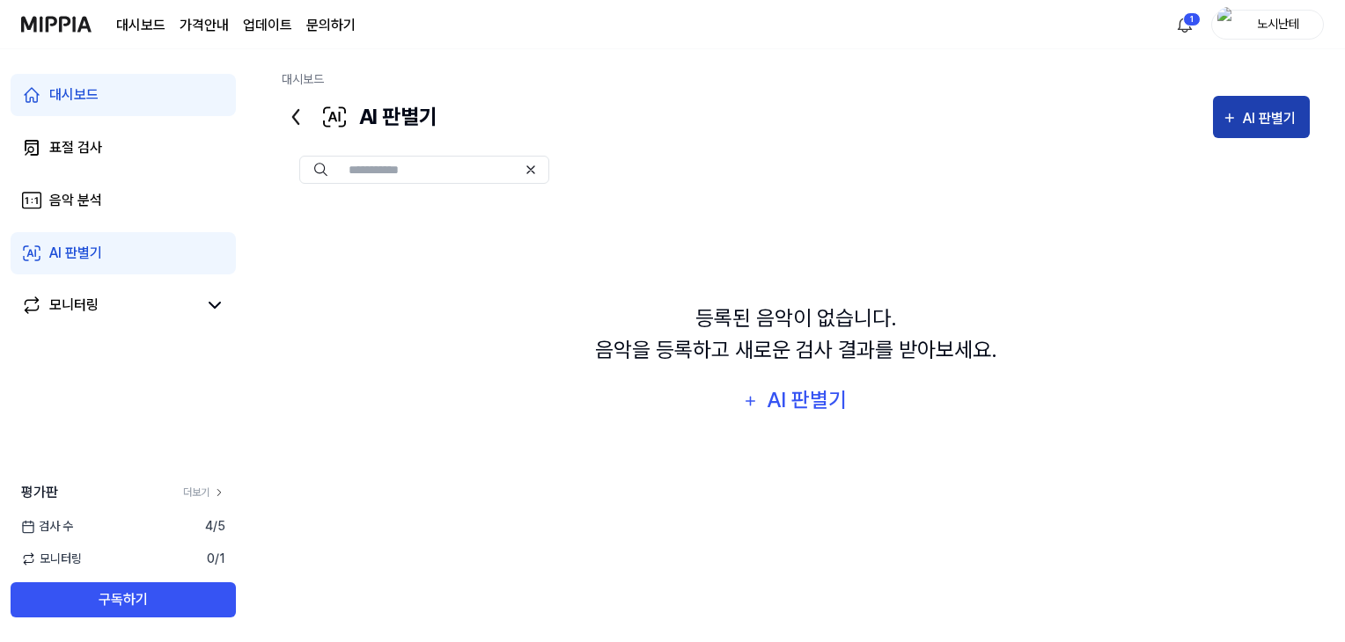
click at [1250, 114] on div "AI 판별기" at bounding box center [1271, 118] width 58 height 23
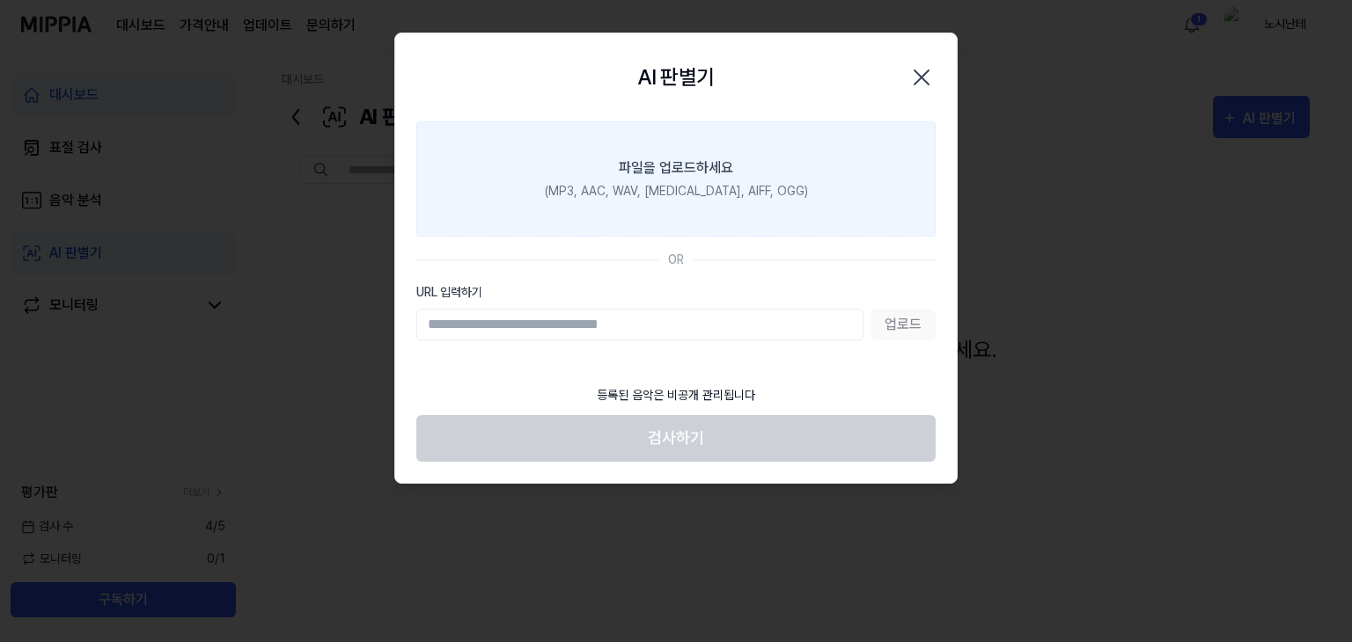
click at [673, 184] on div "(MP3, AAC, WAV, [MEDICAL_DATA], AIFF, OGG)" at bounding box center [676, 191] width 263 height 18
click at [0, 0] on input "파일을 업로드하세요 (MP3, AAC, WAV, [MEDICAL_DATA], AIFF, OGG)" at bounding box center [0, 0] width 0 height 0
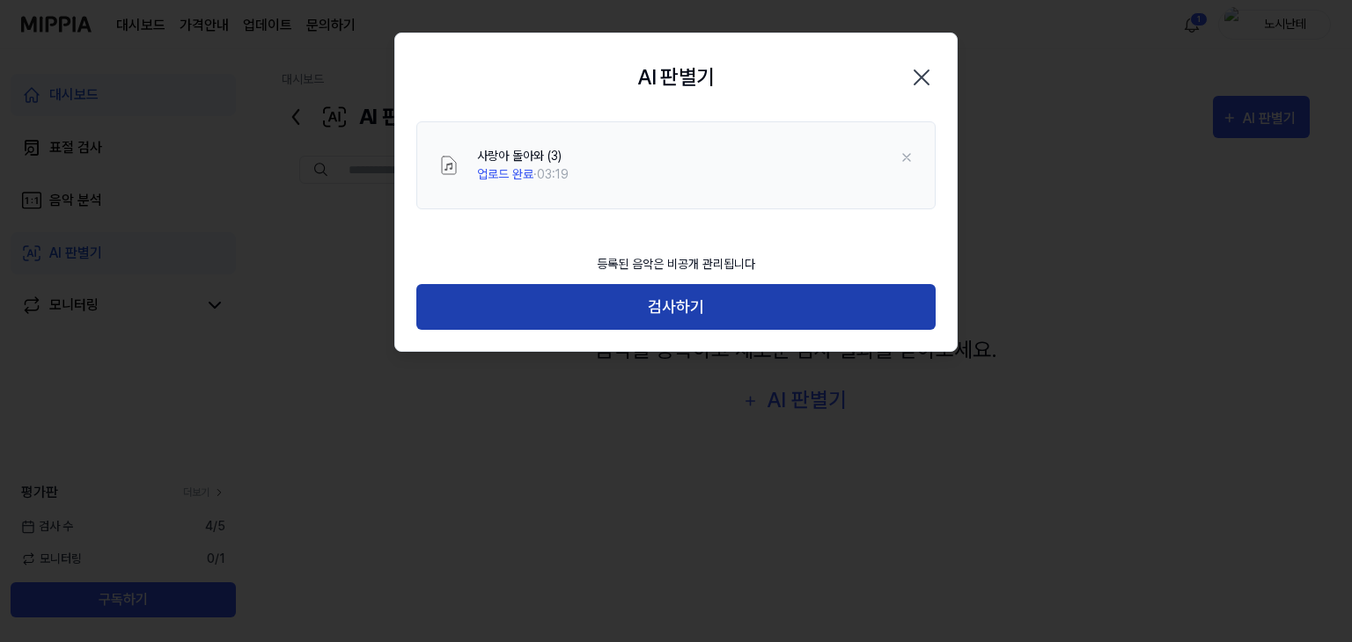
click at [694, 289] on button "검사하기" at bounding box center [675, 307] width 519 height 47
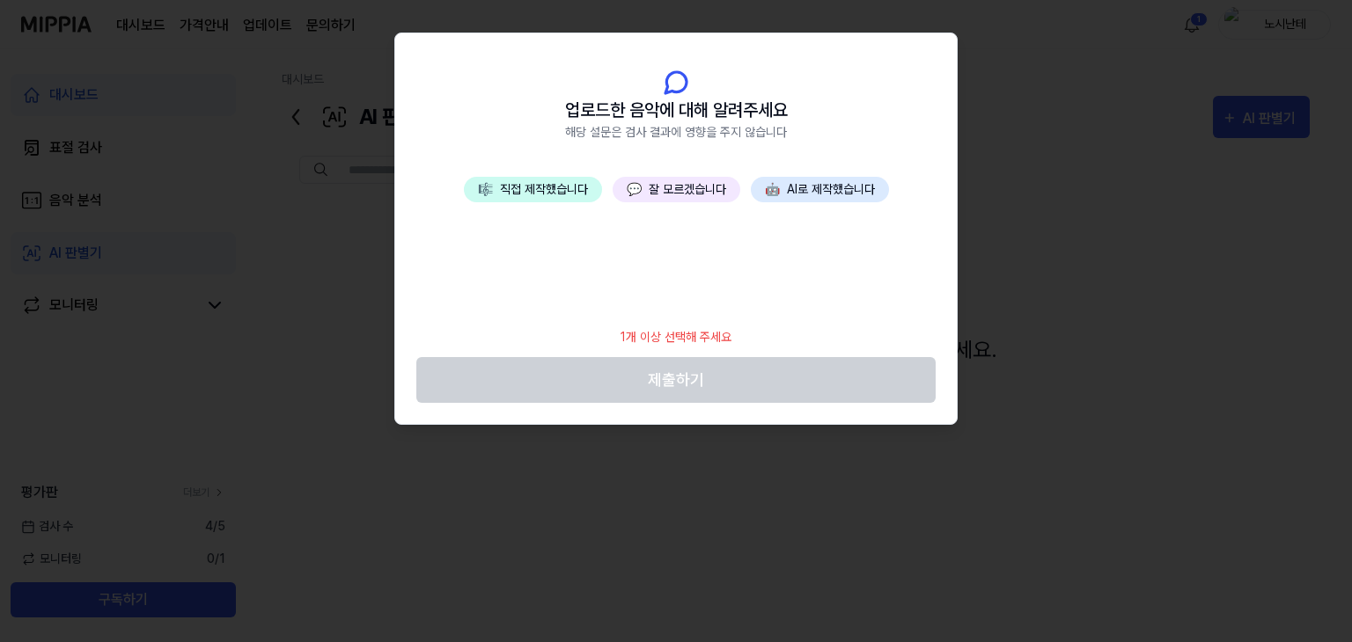
click at [852, 187] on button "🤖 AI로 제작했습니다" at bounding box center [820, 190] width 138 height 26
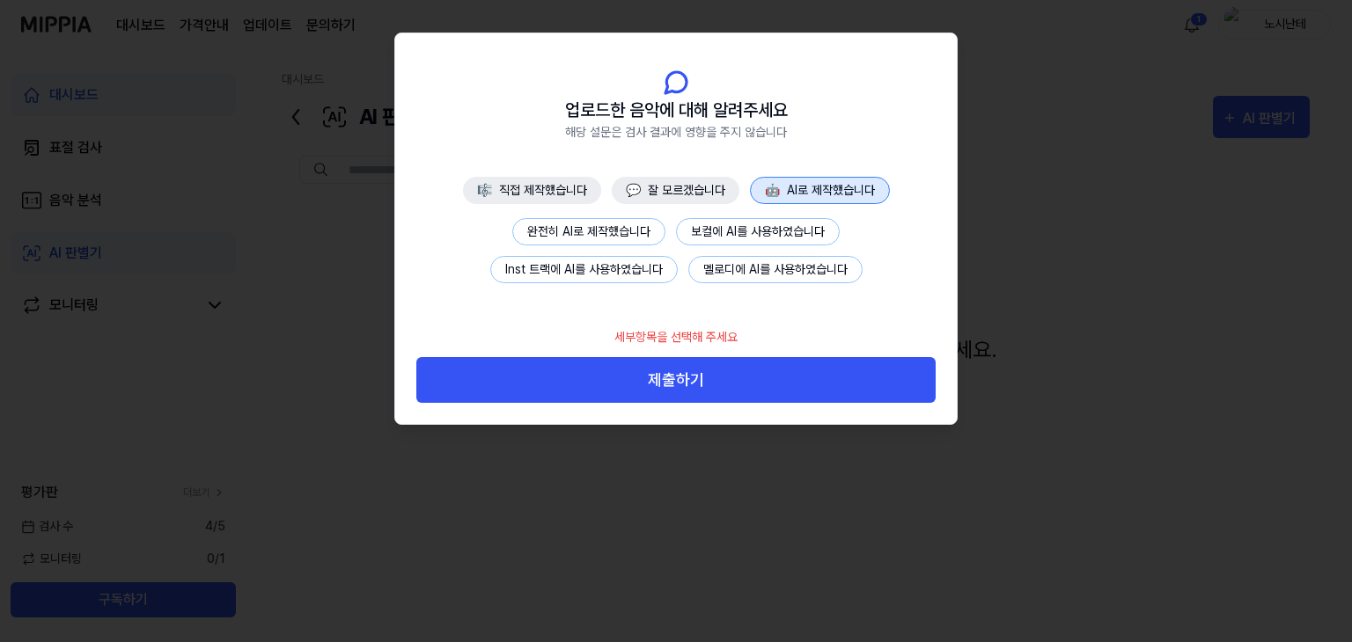
click at [573, 234] on button "완전히 AI로 제작했습니다" at bounding box center [588, 231] width 153 height 27
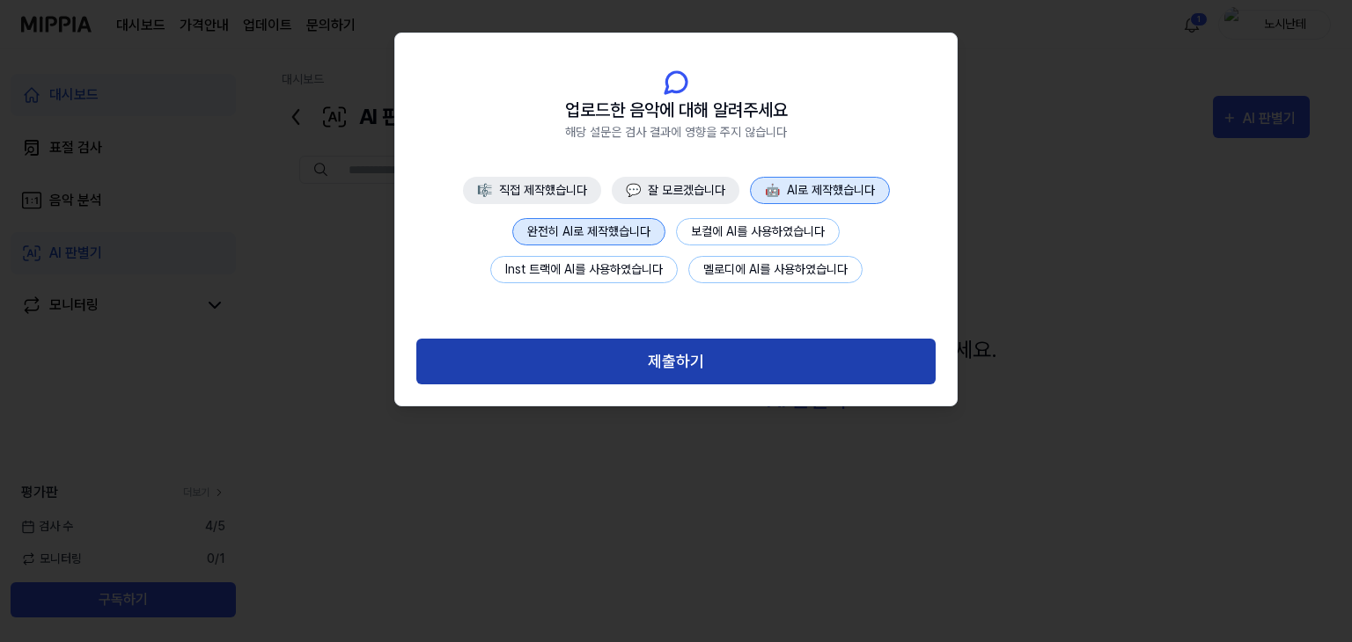
click at [665, 355] on button "제출하기" at bounding box center [675, 362] width 519 height 47
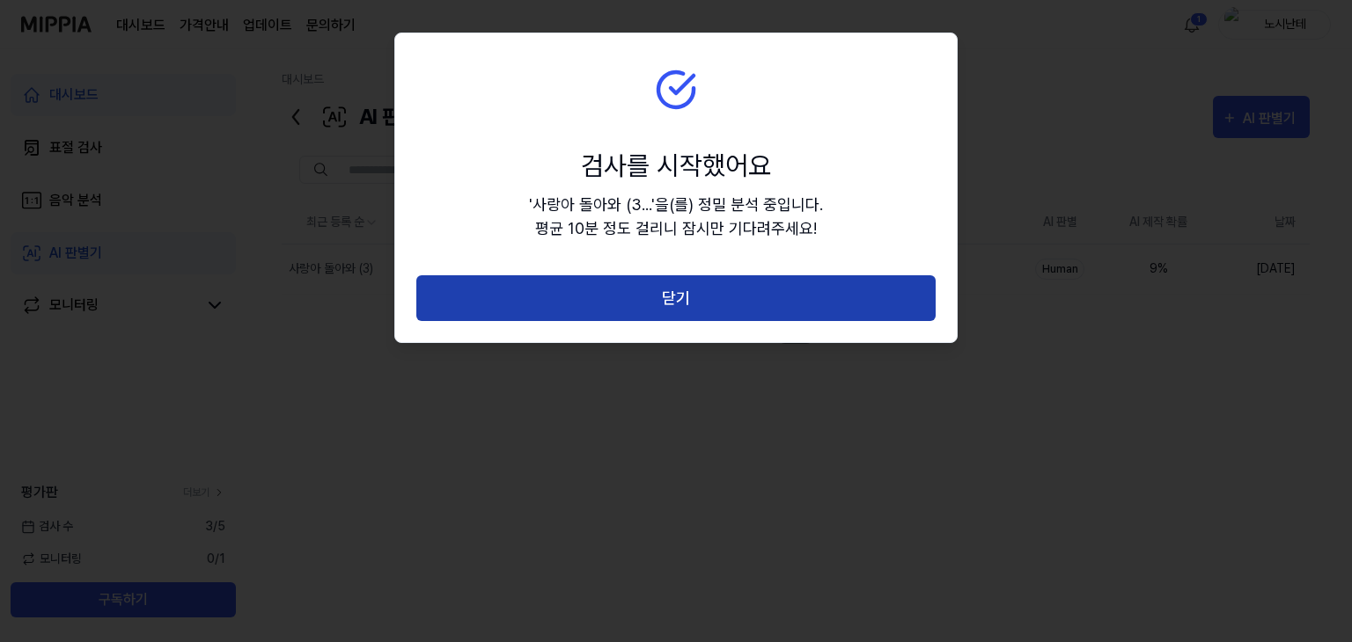
click at [641, 297] on button "닫기" at bounding box center [675, 298] width 519 height 47
